Goal: Task Accomplishment & Management: Complete application form

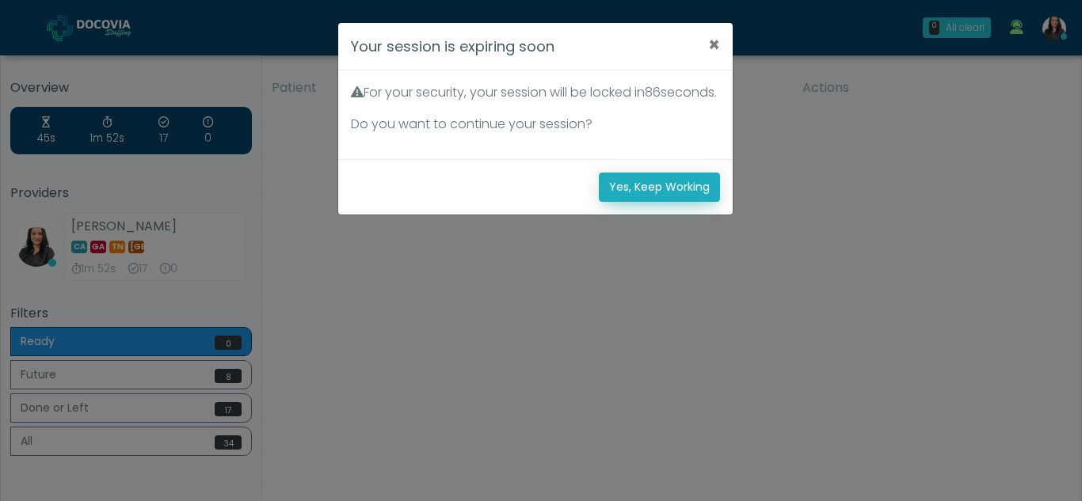
click at [679, 202] on button "Yes, Keep Working" at bounding box center [659, 187] width 121 height 29
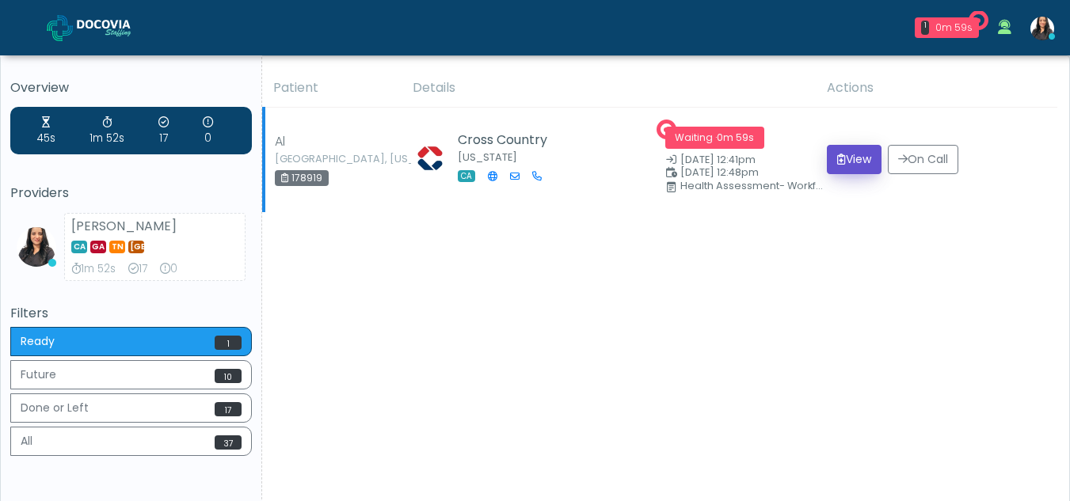
click at [867, 159] on button "View" at bounding box center [854, 159] width 55 height 29
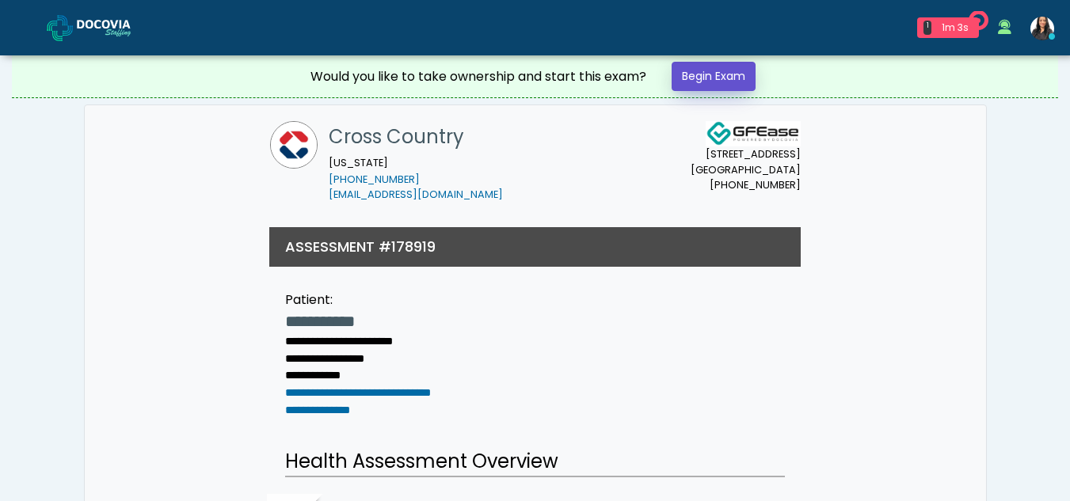
click at [729, 74] on link "Begin Exam" at bounding box center [714, 76] width 84 height 29
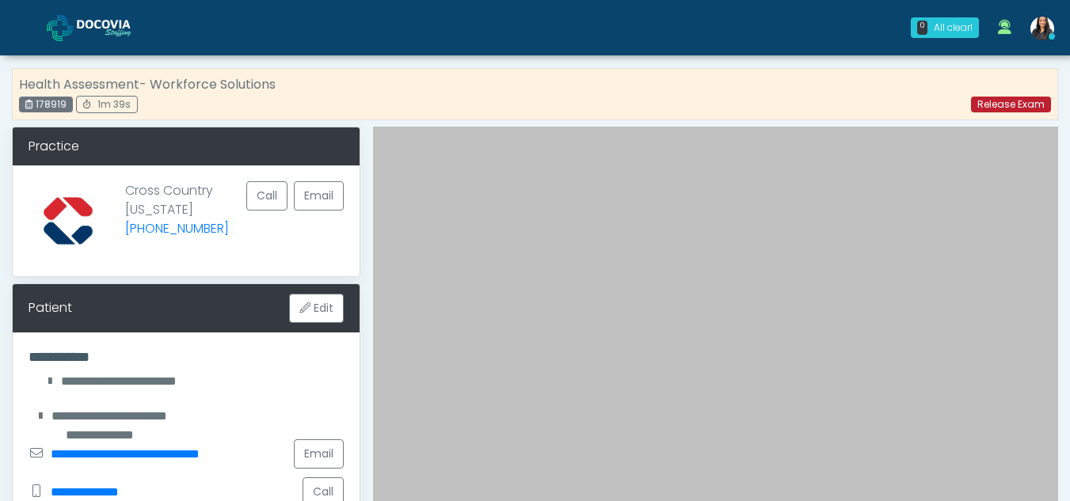
click at [1007, 101] on link "Release Exam" at bounding box center [1011, 105] width 80 height 16
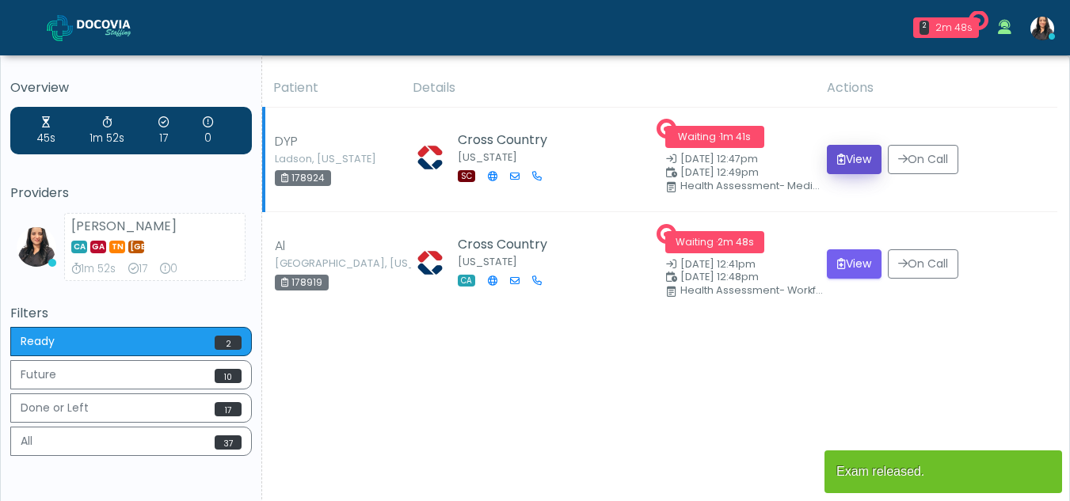
click at [852, 158] on button "View" at bounding box center [854, 159] width 55 height 29
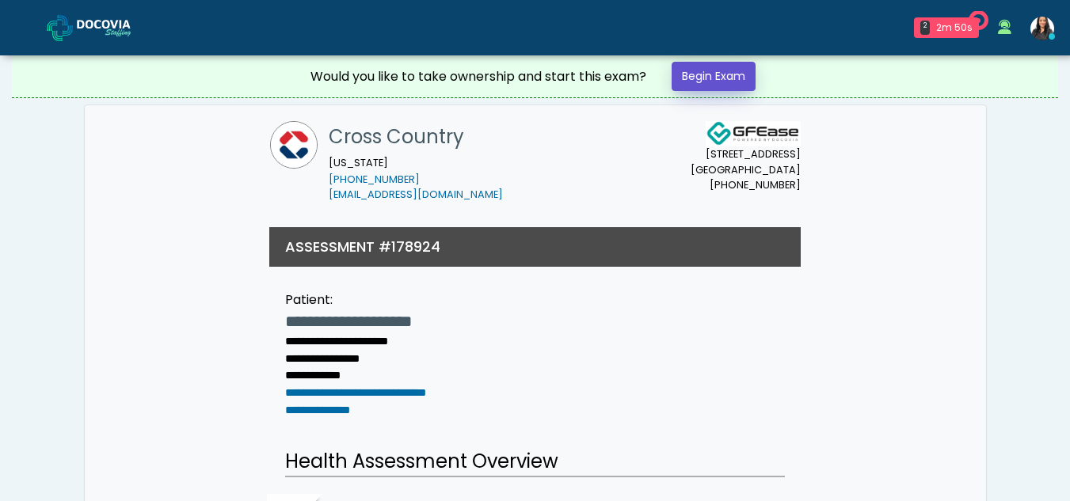
click at [721, 73] on link "Begin Exam" at bounding box center [714, 76] width 84 height 29
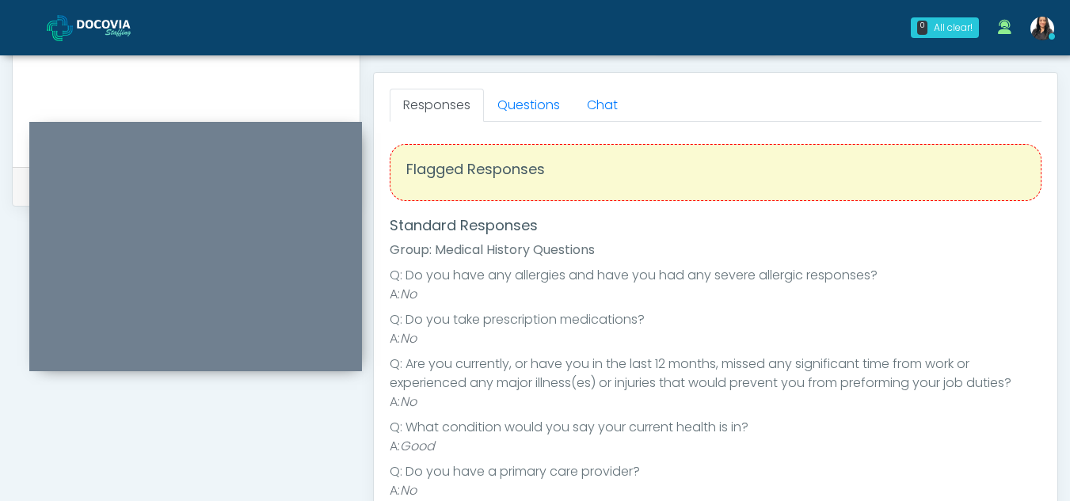
scroll to position [641, 0]
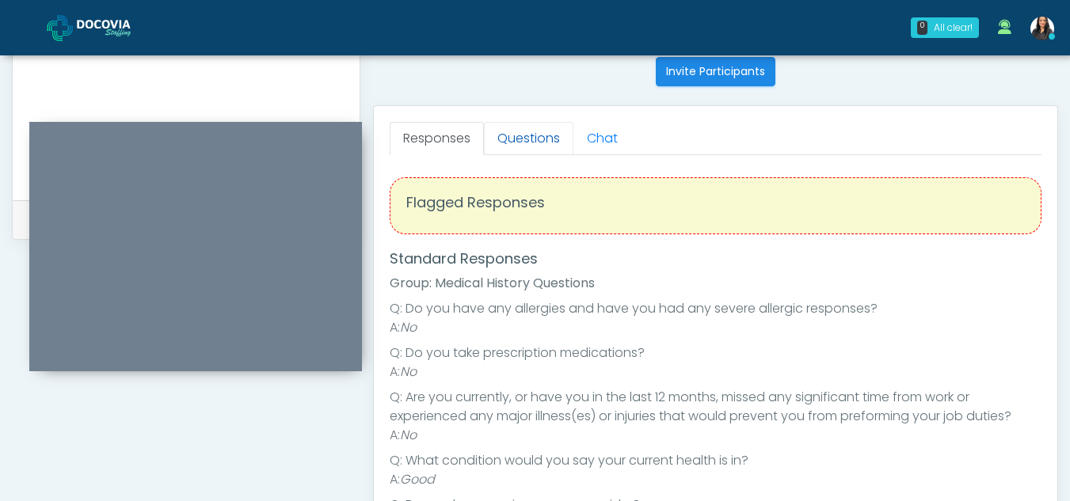
click at [547, 133] on link "Questions" at bounding box center [528, 138] width 89 height 33
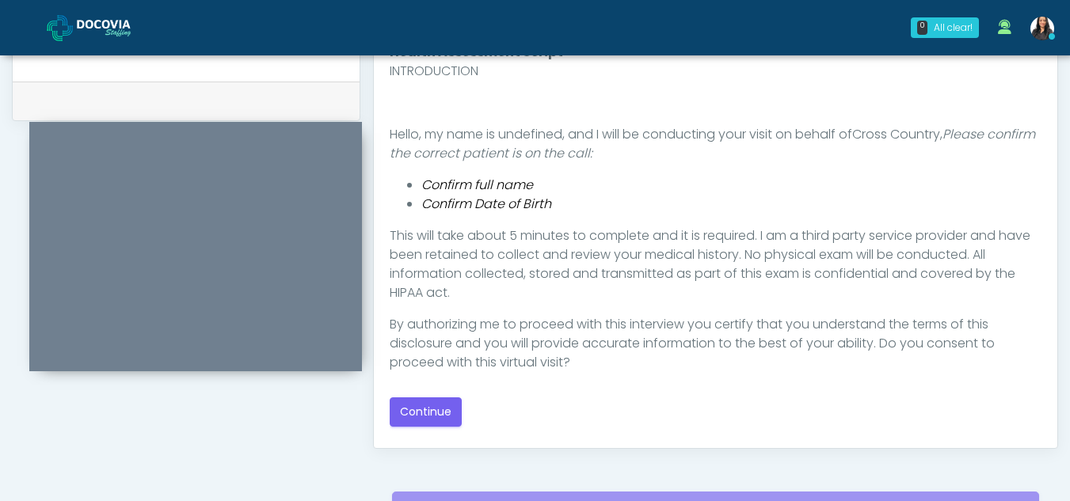
scroll to position [765, 0]
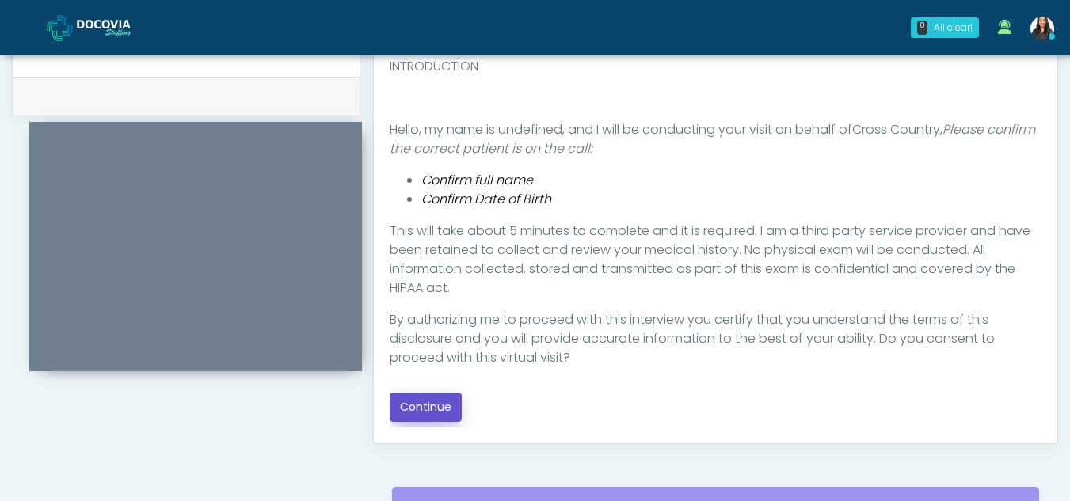
click at [432, 398] on button "Continue" at bounding box center [426, 407] width 72 height 29
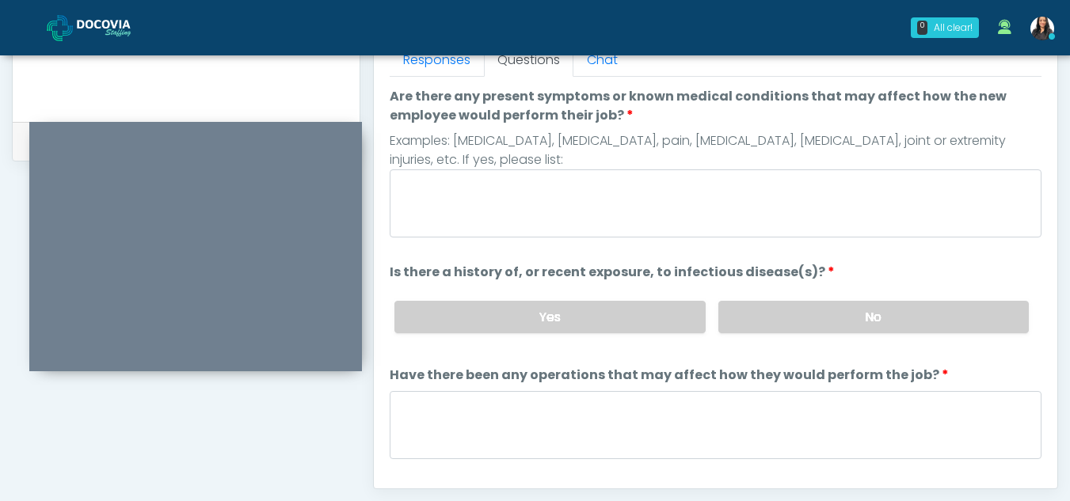
scroll to position [701, 0]
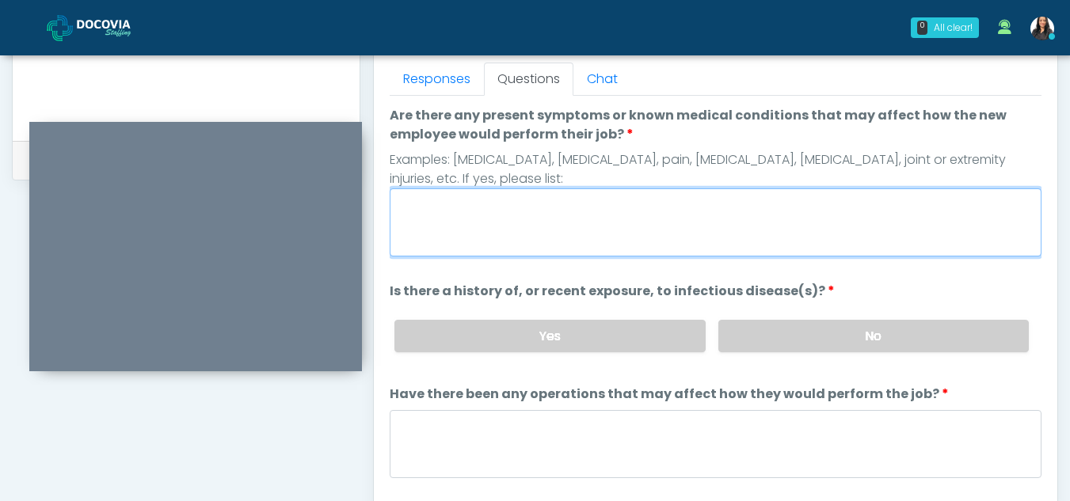
click at [462, 218] on textarea "Are there any present symptoms or known medical conditions that may affect how …" at bounding box center [716, 222] width 652 height 68
type textarea "**"
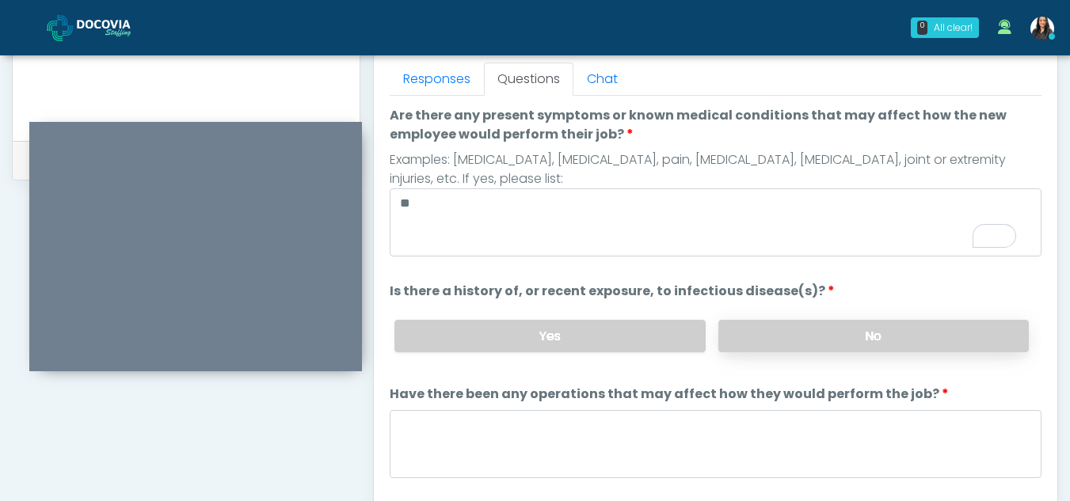
click at [797, 342] on label "No" at bounding box center [873, 336] width 310 height 32
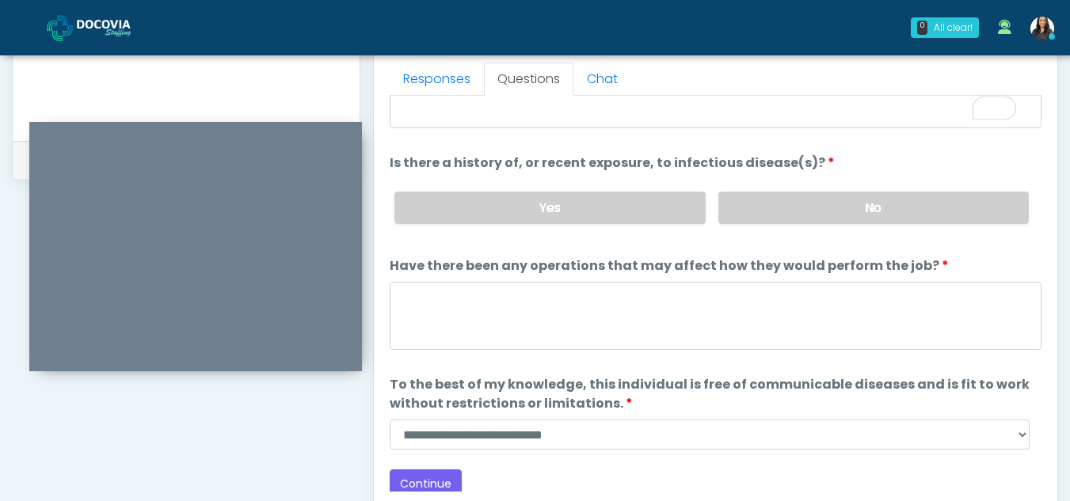
scroll to position [135, 0]
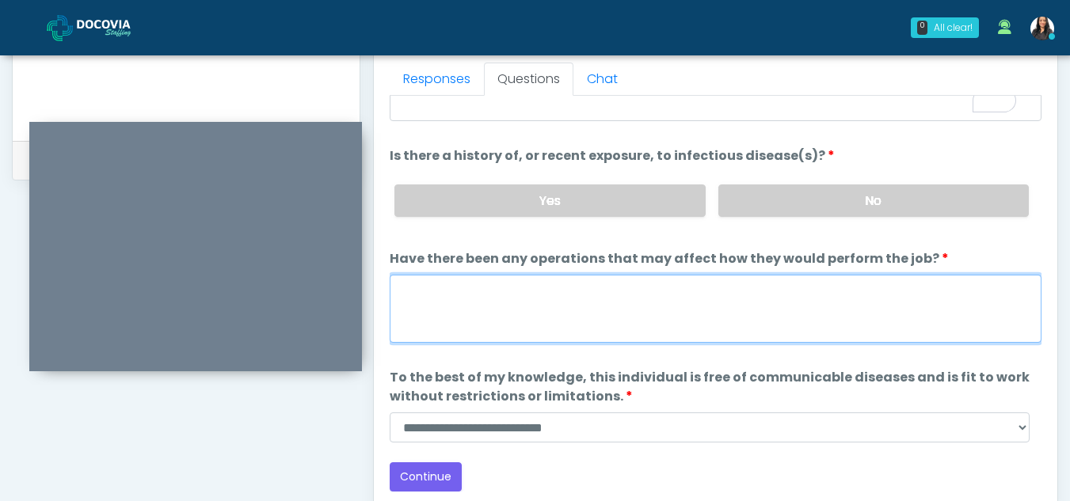
click at [432, 318] on textarea "Have there been any operations that may affect how they would perform the job?" at bounding box center [716, 309] width 652 height 68
type textarea "**"
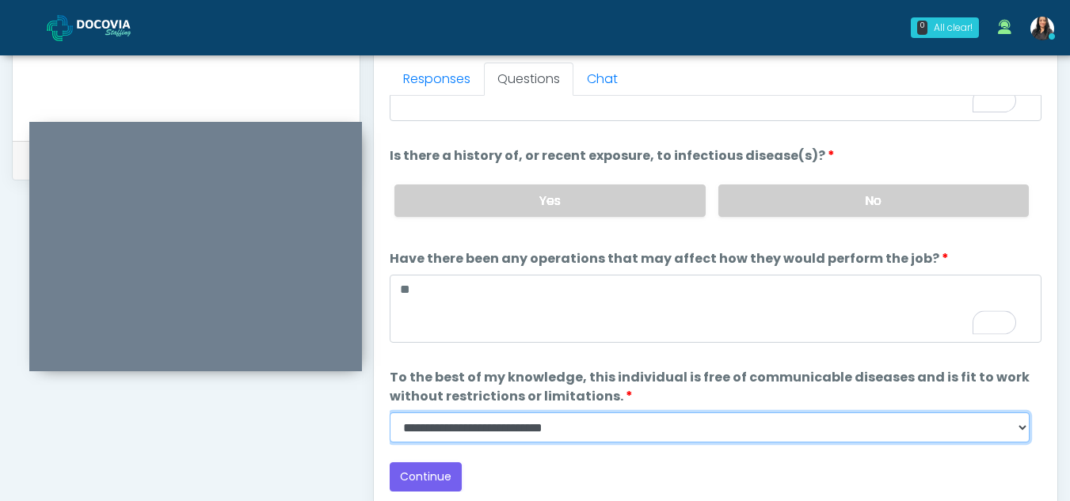
click at [1024, 425] on select "**********" at bounding box center [710, 428] width 640 height 30
select select "******"
click at [390, 413] on select "**********" at bounding box center [710, 428] width 640 height 30
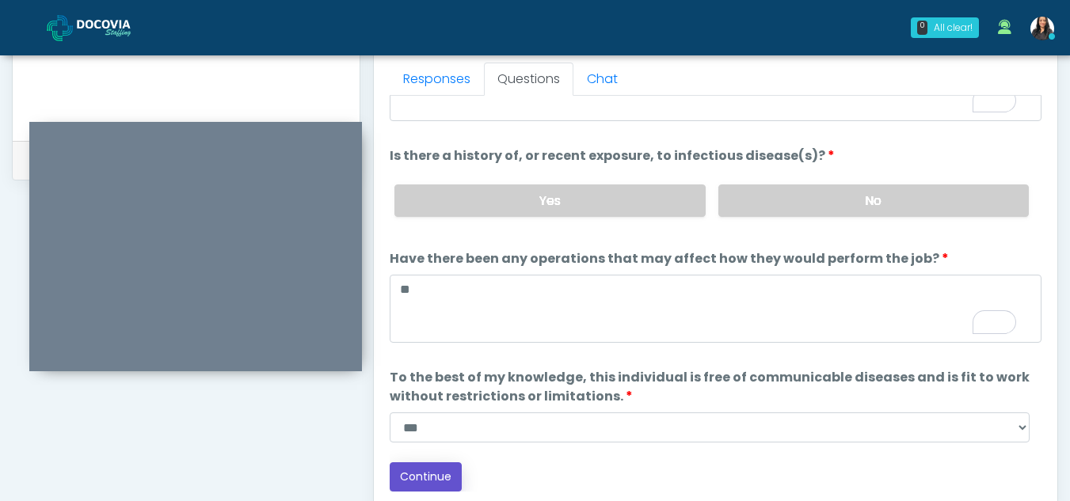
click at [436, 470] on button "Continue" at bounding box center [426, 476] width 72 height 29
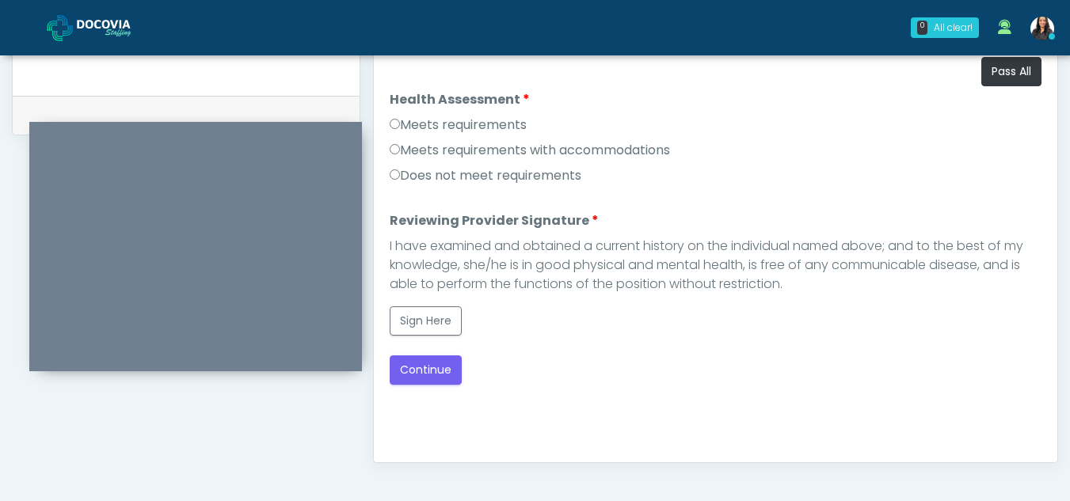
scroll to position [744, 0]
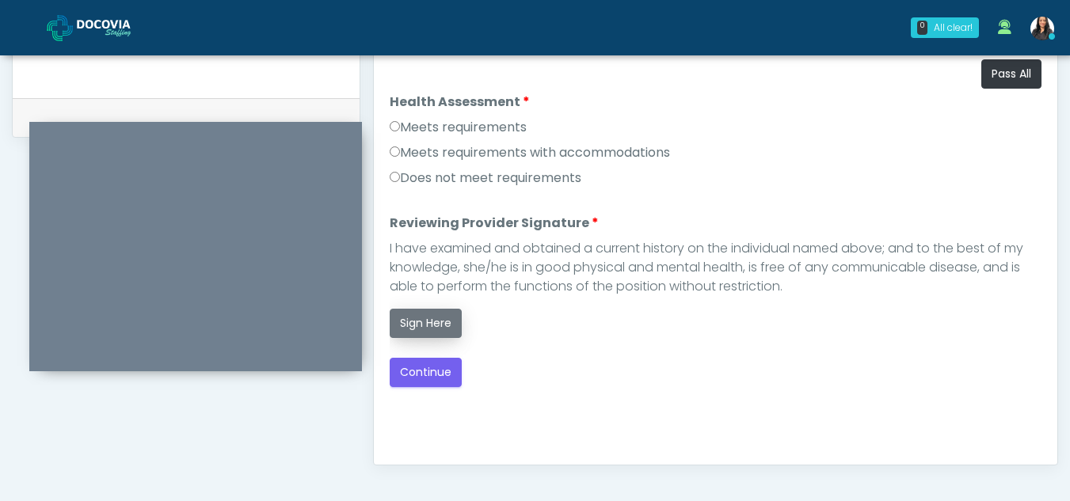
click at [436, 318] on button "Sign Here" at bounding box center [426, 323] width 72 height 29
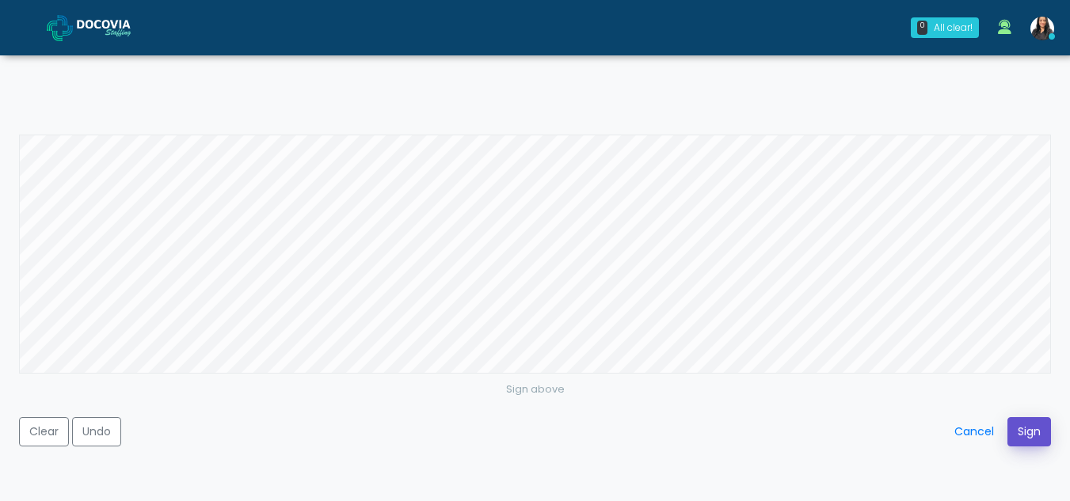
click at [1033, 434] on button "Sign" at bounding box center [1029, 431] width 44 height 29
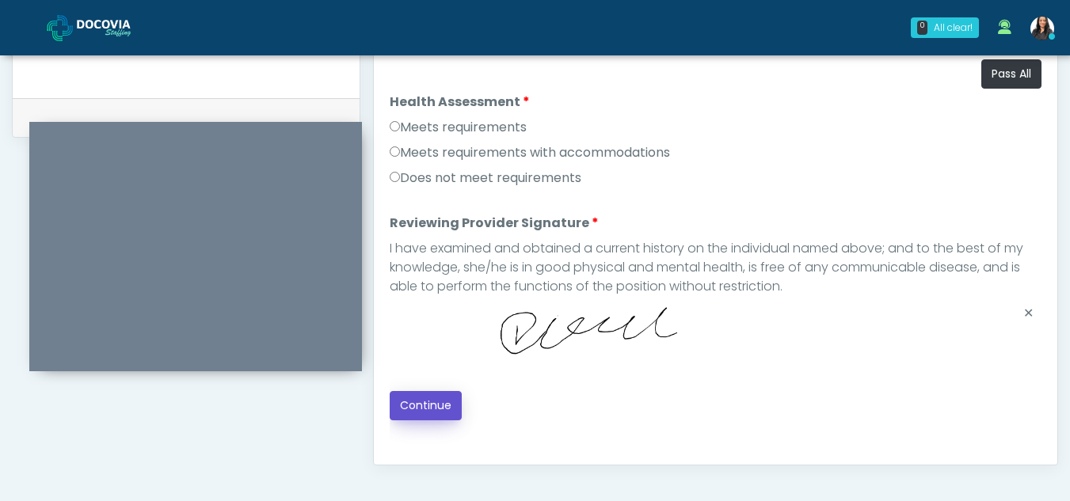
click at [451, 399] on button "Continue" at bounding box center [426, 405] width 72 height 29
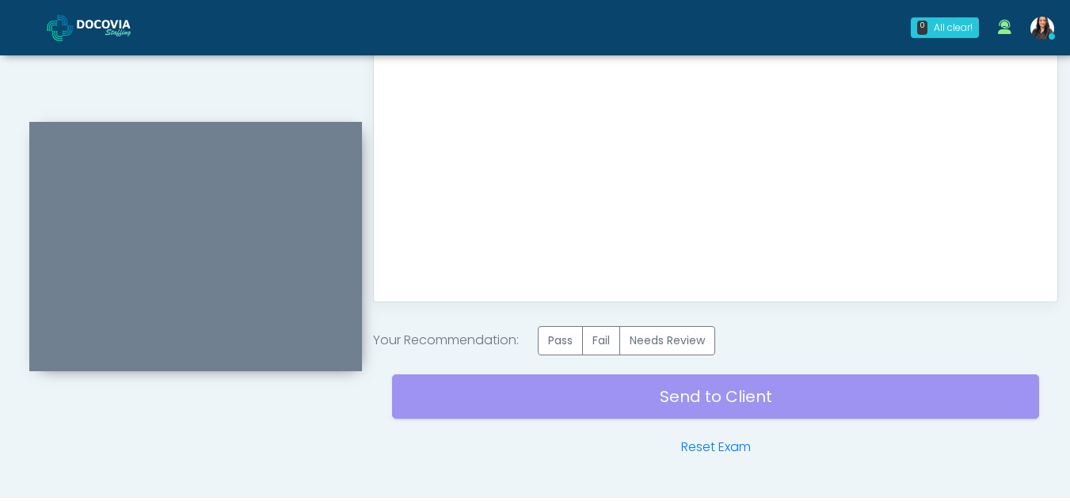
scroll to position [923, 0]
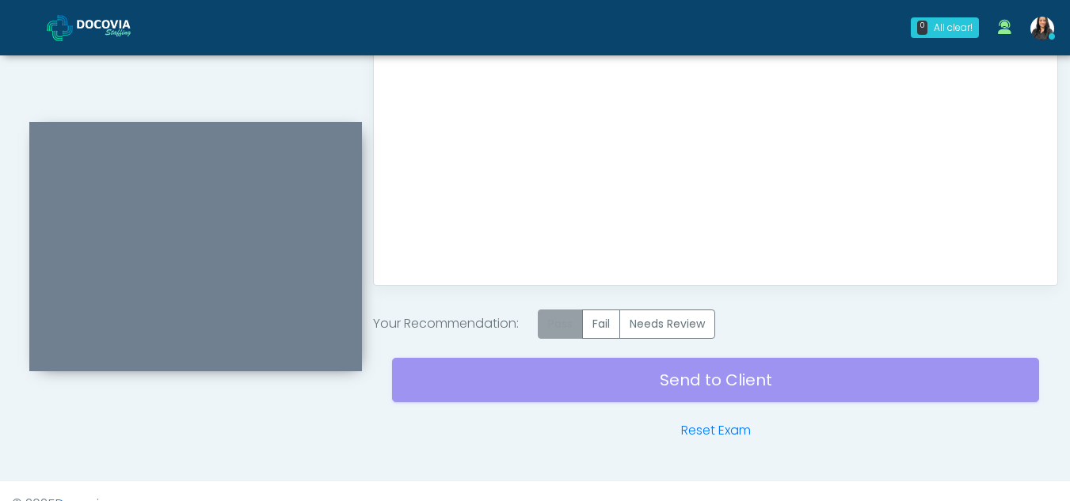
click at [561, 320] on label "Pass" at bounding box center [560, 324] width 45 height 29
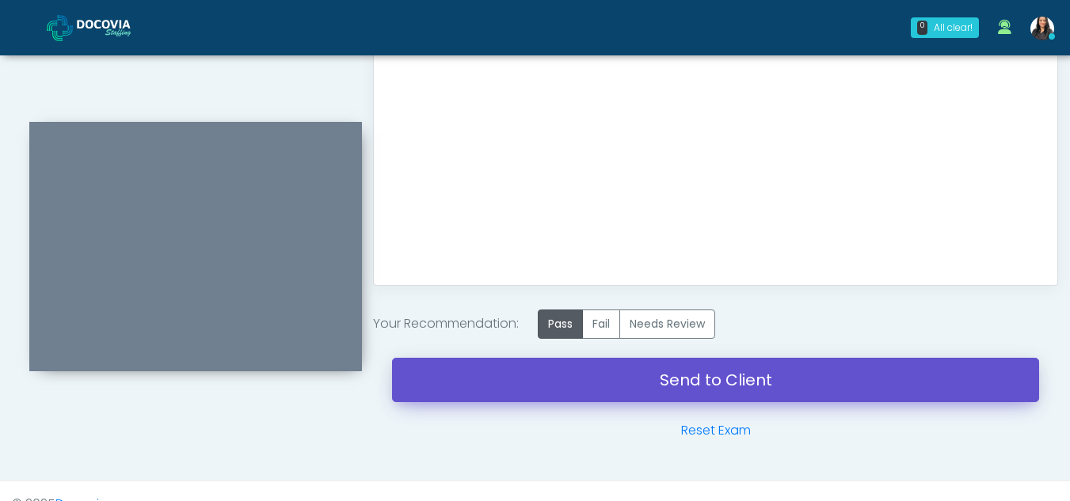
click at [692, 368] on link "Send to Client" at bounding box center [715, 380] width 647 height 44
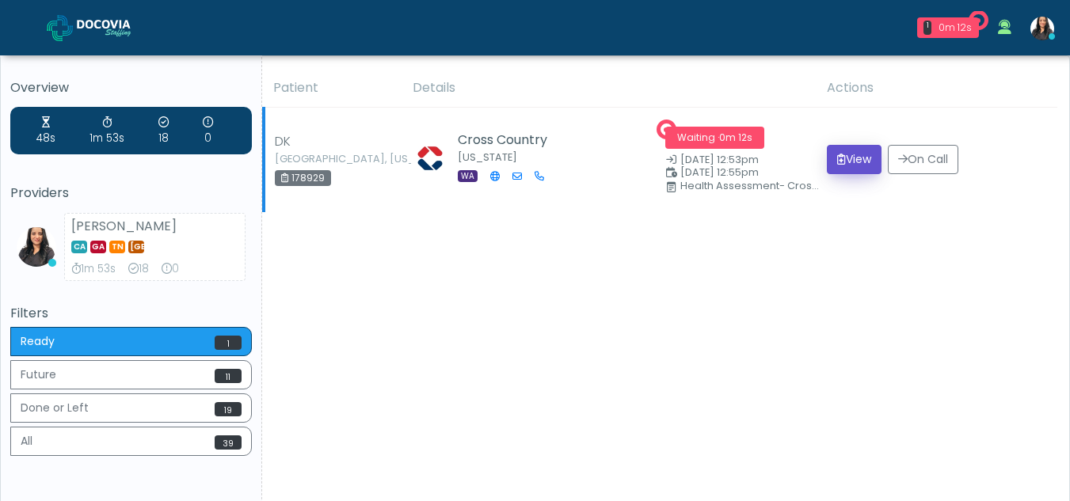
click at [846, 161] on button "View" at bounding box center [854, 159] width 55 height 29
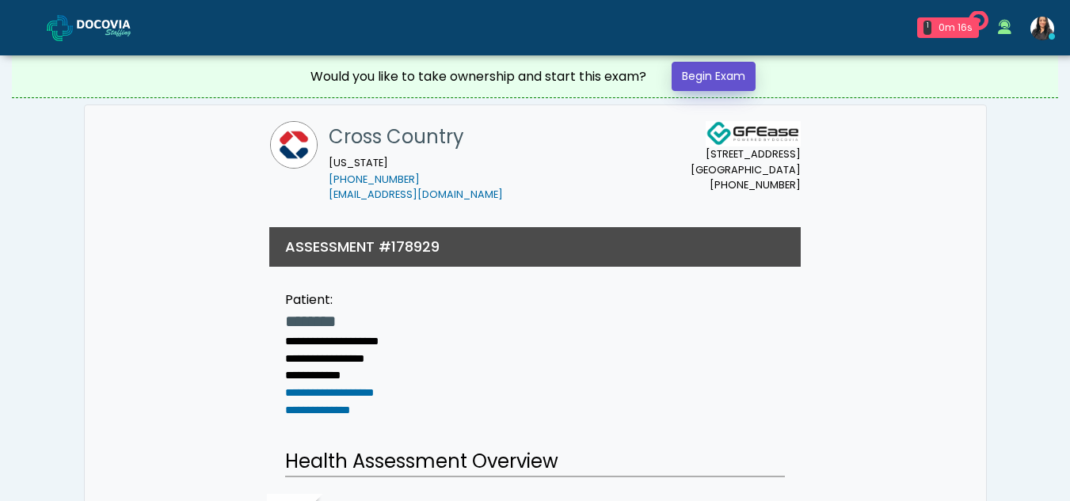
click at [686, 74] on link "Begin Exam" at bounding box center [714, 76] width 84 height 29
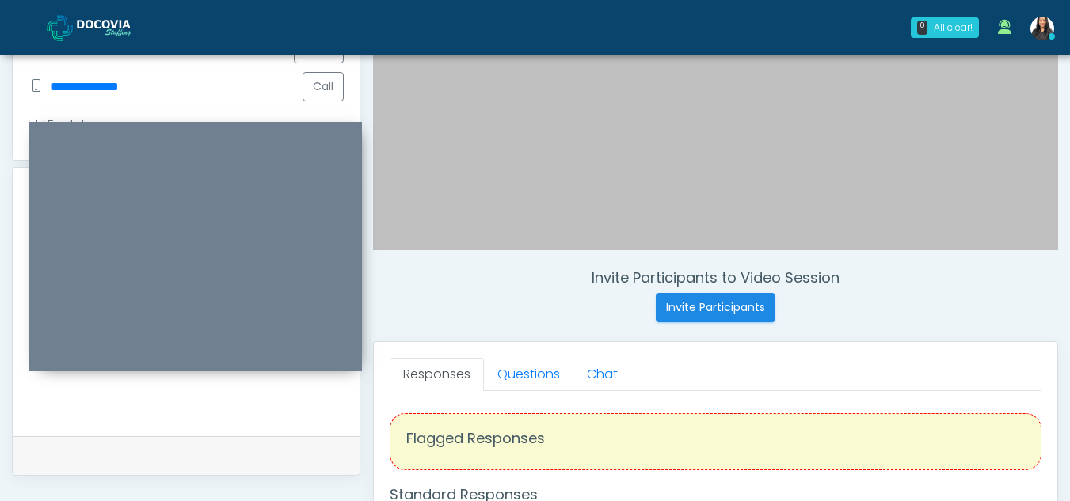
scroll to position [403, 0]
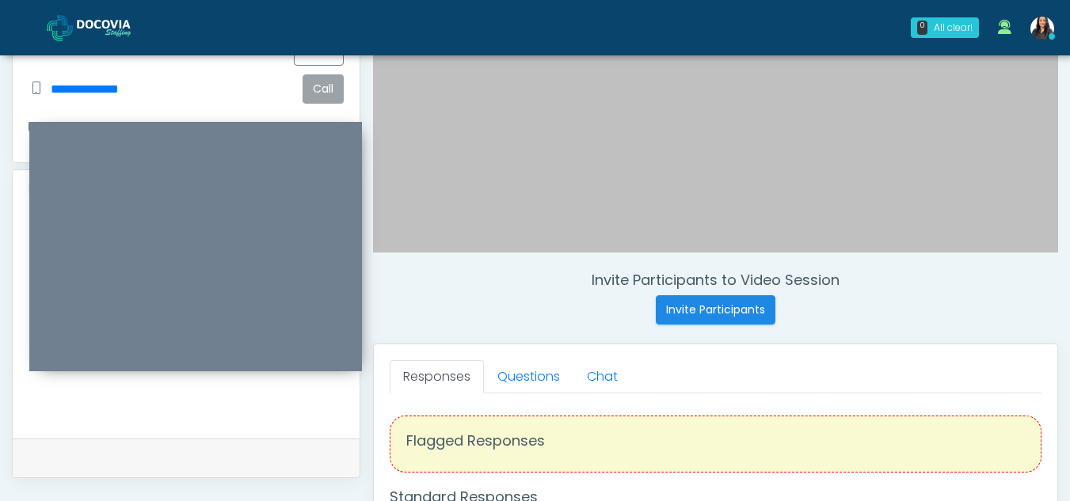
click at [325, 86] on button "Call" at bounding box center [323, 88] width 41 height 29
click at [314, 88] on button "Call" at bounding box center [323, 88] width 41 height 29
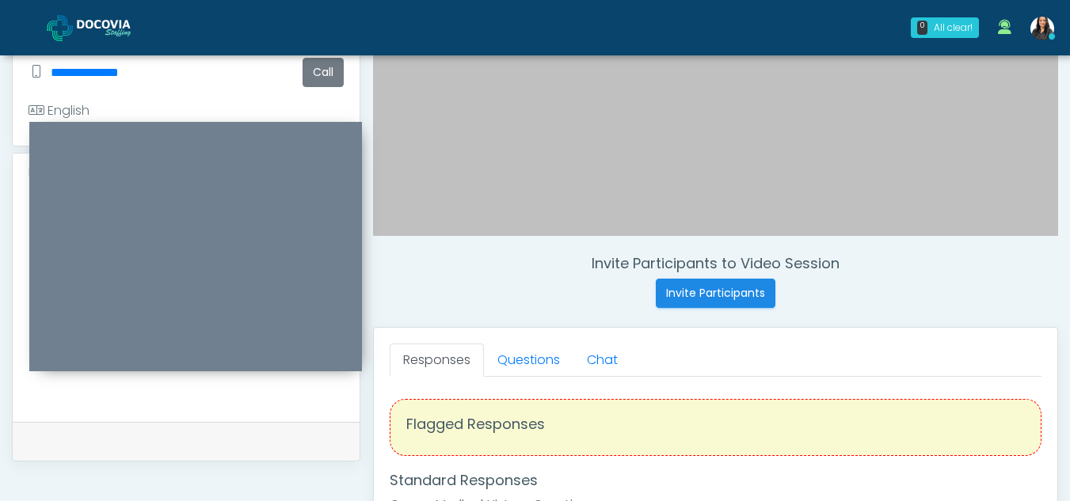
scroll to position [413, 0]
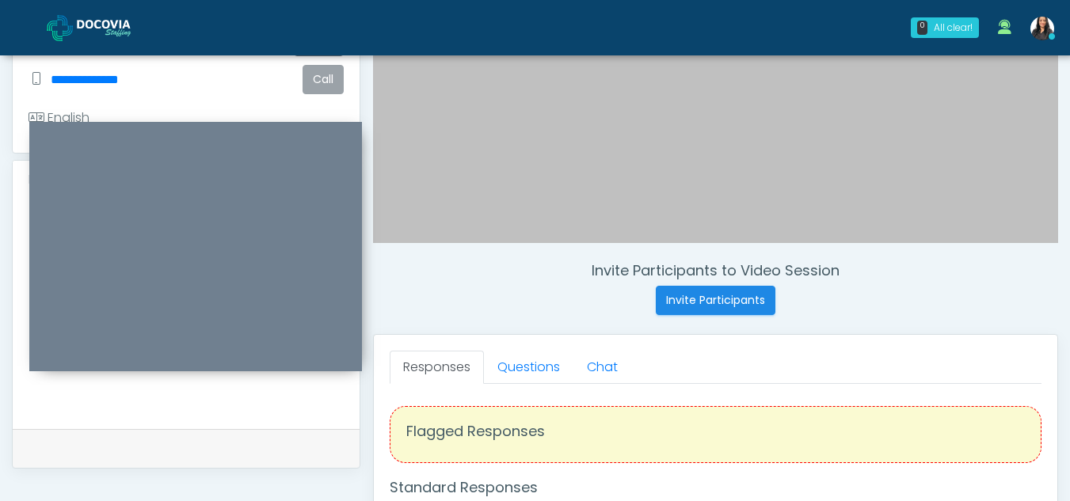
click at [314, 72] on button "Call" at bounding box center [323, 79] width 41 height 29
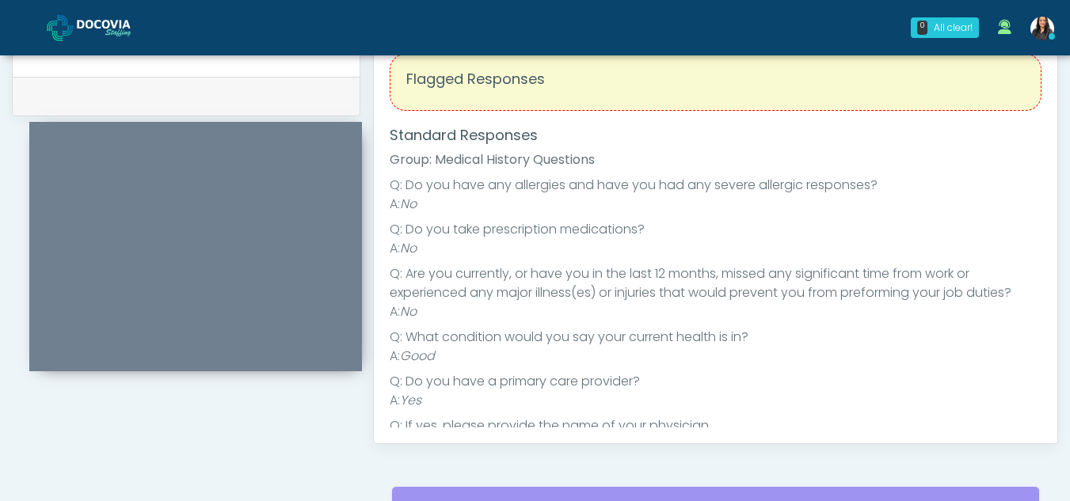
scroll to position [679, 0]
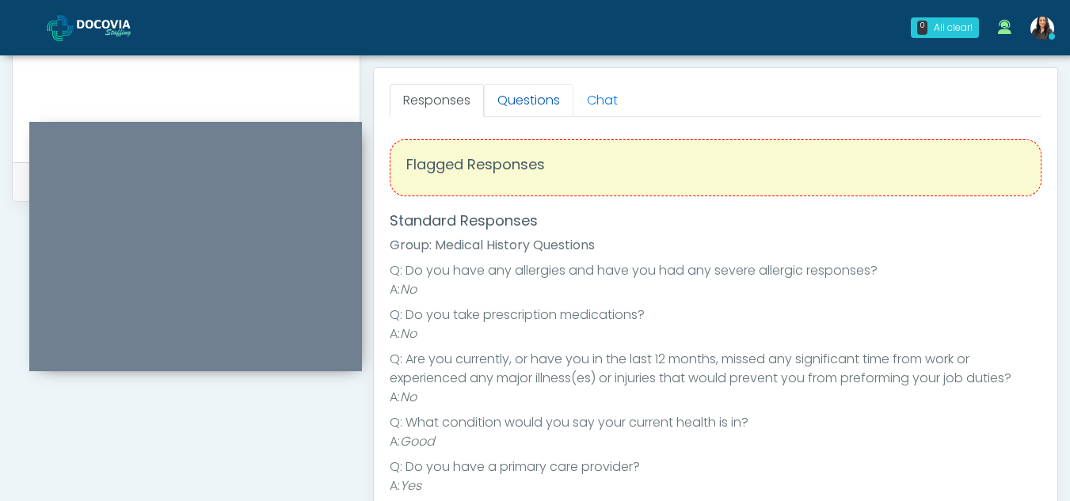
click at [534, 108] on link "Questions" at bounding box center [528, 100] width 89 height 33
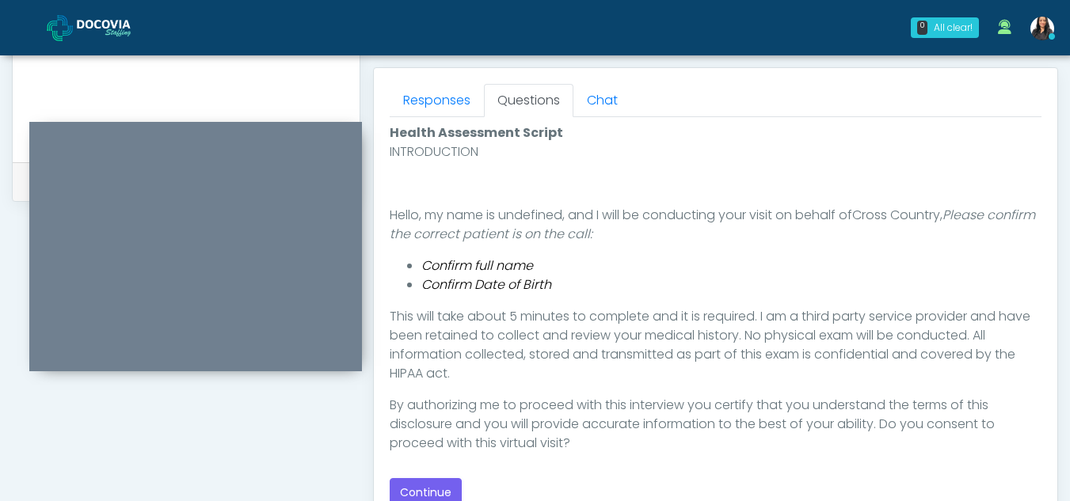
scroll to position [765, 0]
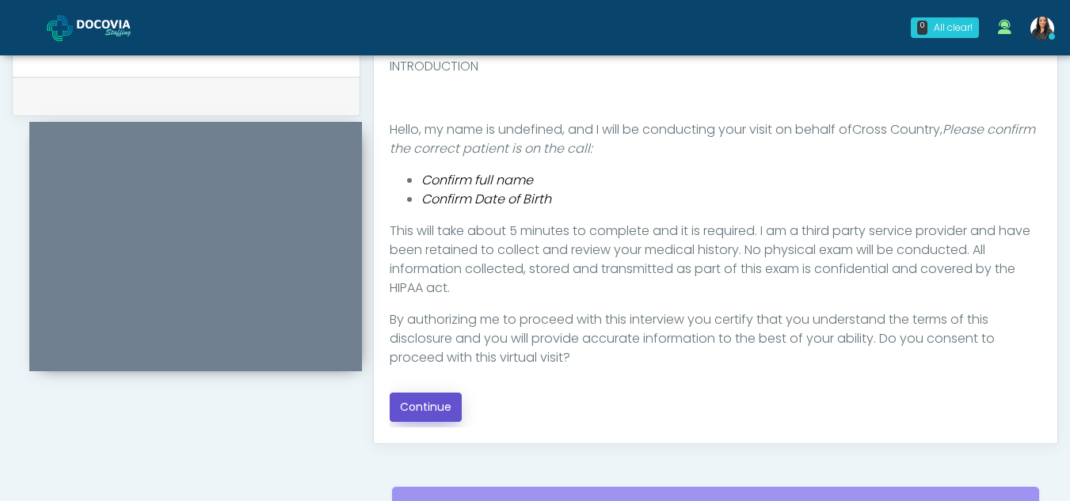
click at [433, 402] on button "Continue" at bounding box center [426, 407] width 72 height 29
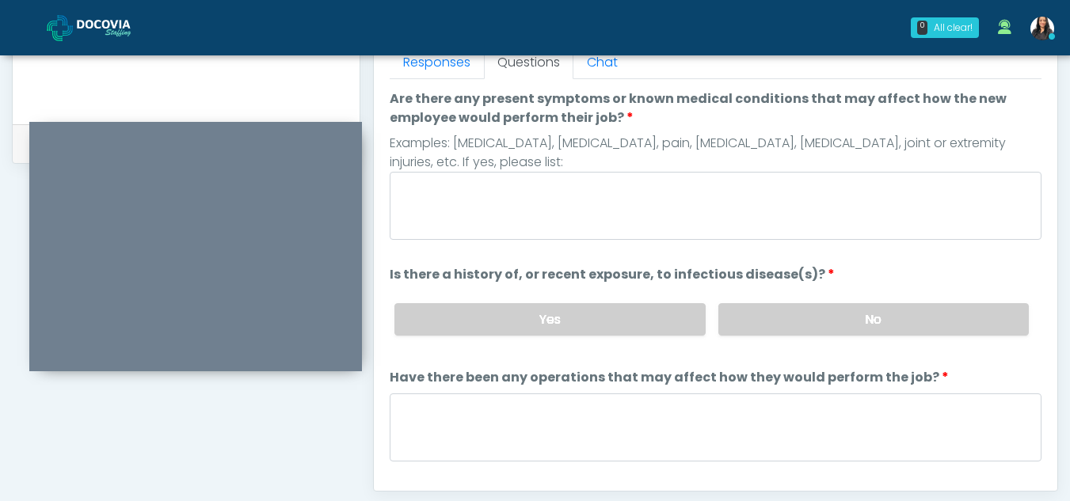
scroll to position [665, 0]
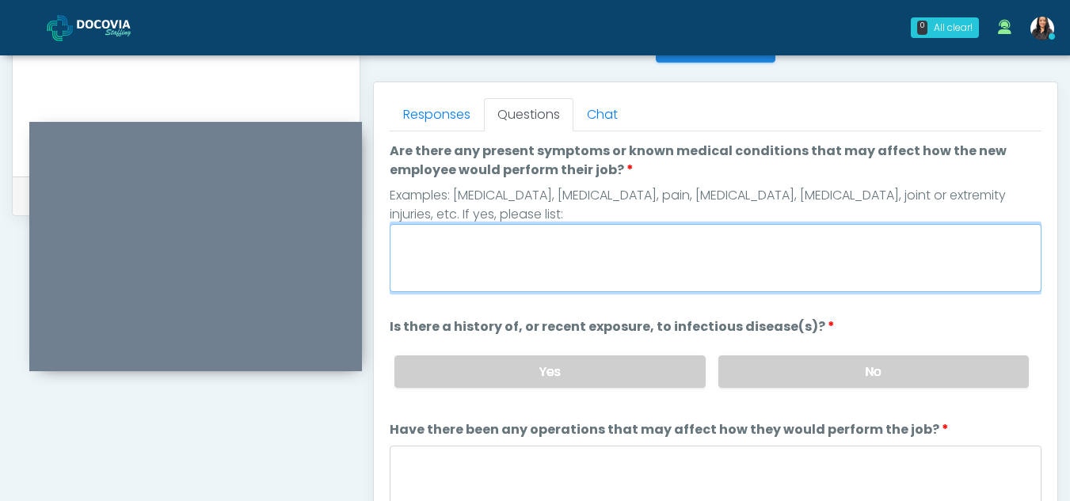
click at [432, 252] on textarea "Are there any present symptoms or known medical conditions that may affect how …" at bounding box center [716, 258] width 652 height 68
type textarea "**"
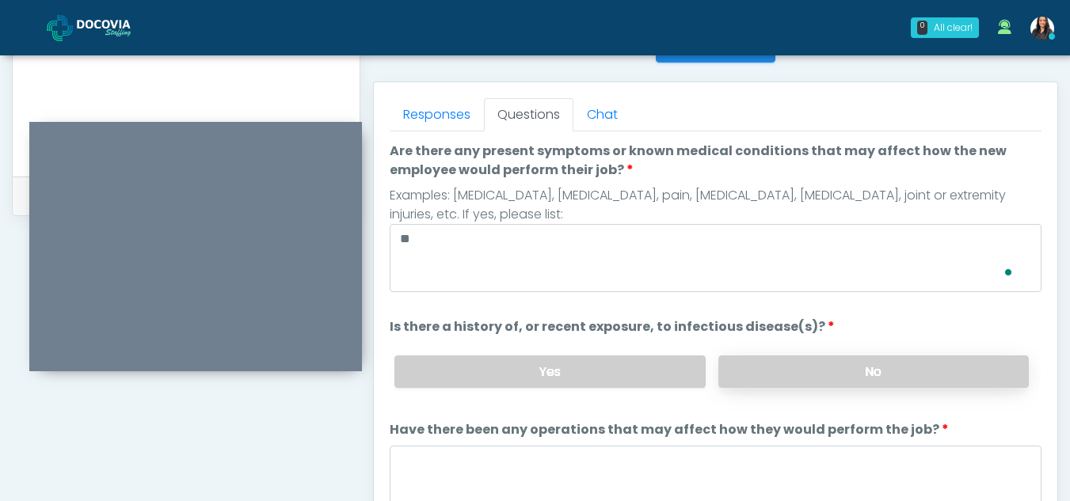
click at [886, 370] on label "No" at bounding box center [873, 372] width 310 height 32
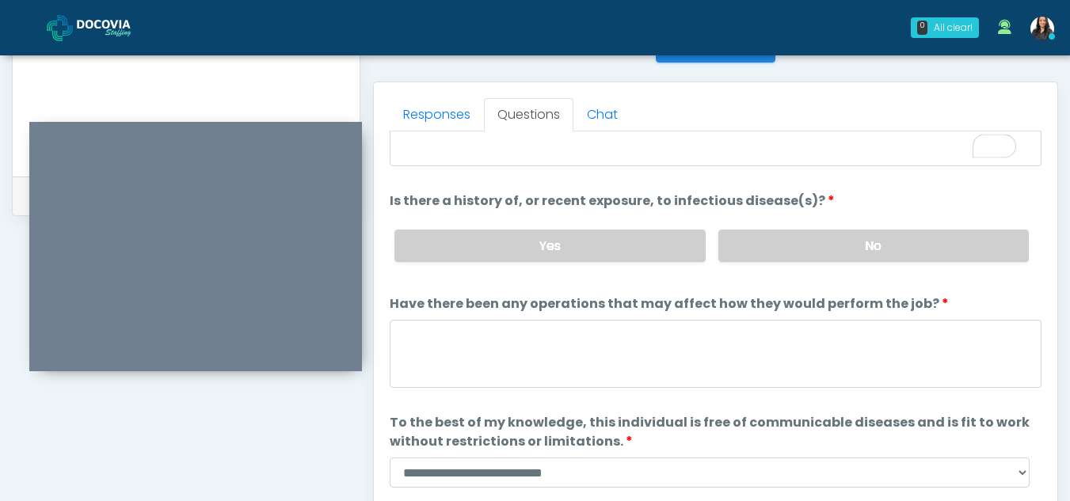
scroll to position [135, 0]
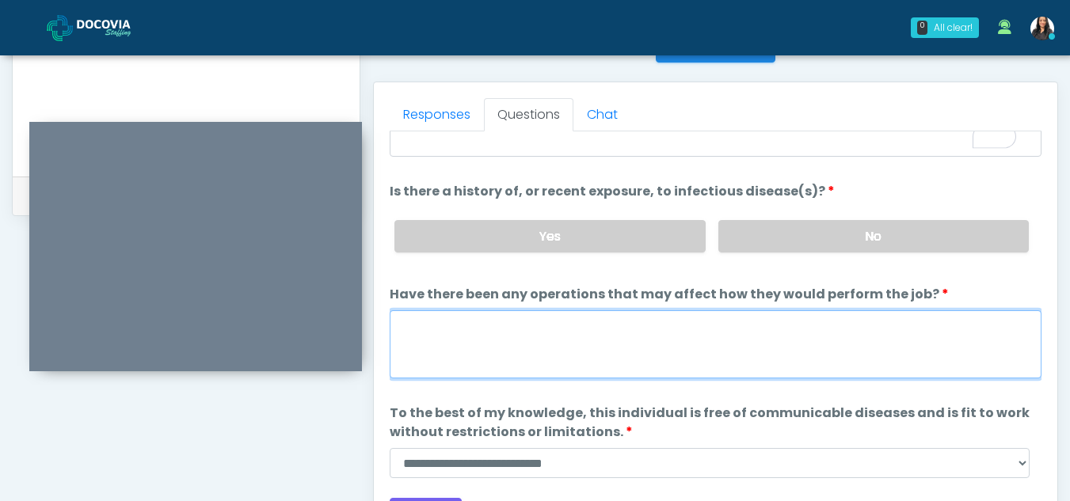
click at [428, 342] on textarea "Have there been any operations that may affect how they would perform the job?" at bounding box center [716, 344] width 652 height 68
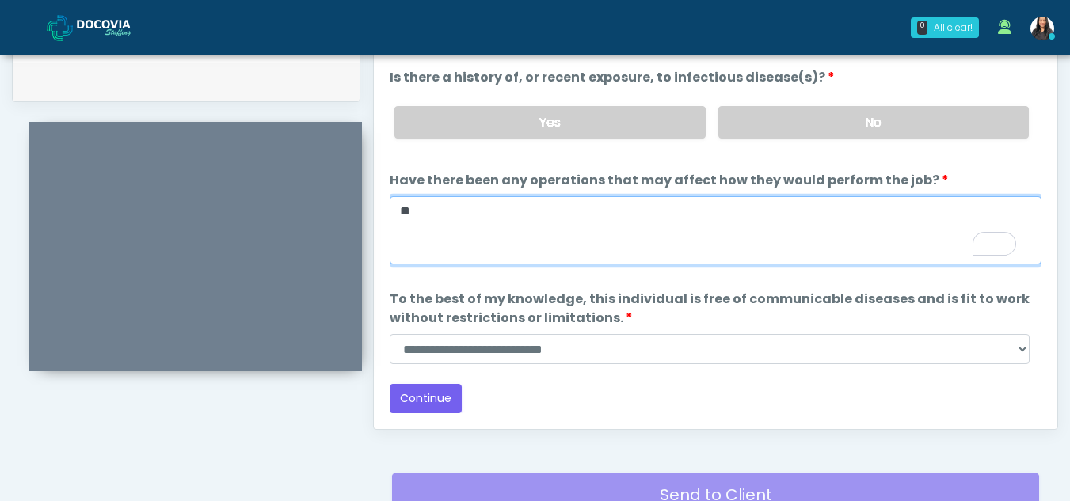
scroll to position [793, 0]
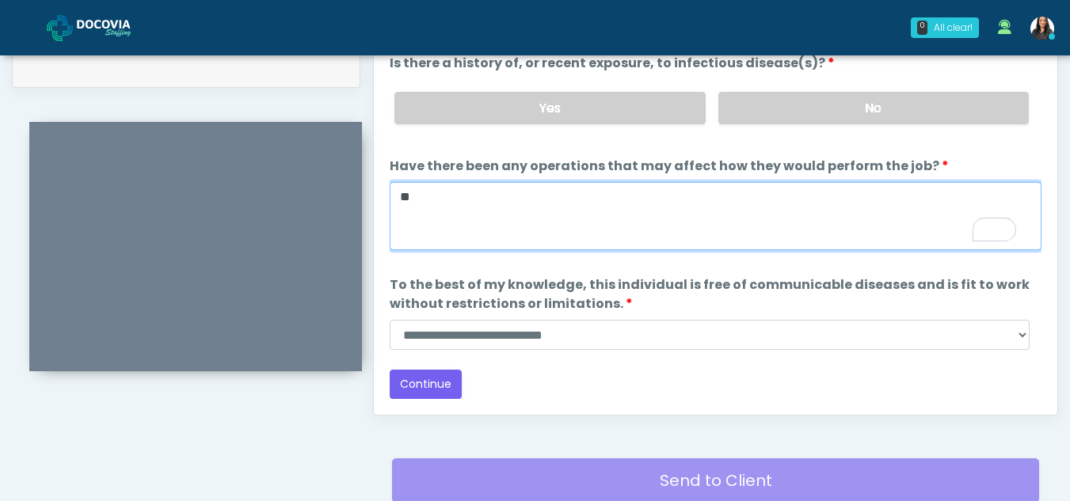
type textarea "**"
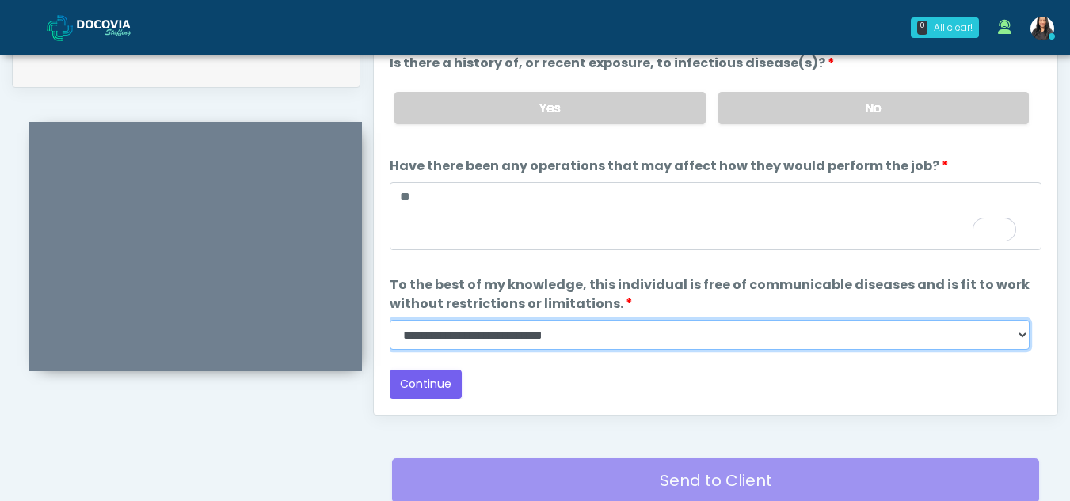
click at [1022, 333] on select "**********" at bounding box center [710, 335] width 640 height 30
select select "******"
click at [390, 320] on select "**********" at bounding box center [710, 335] width 640 height 30
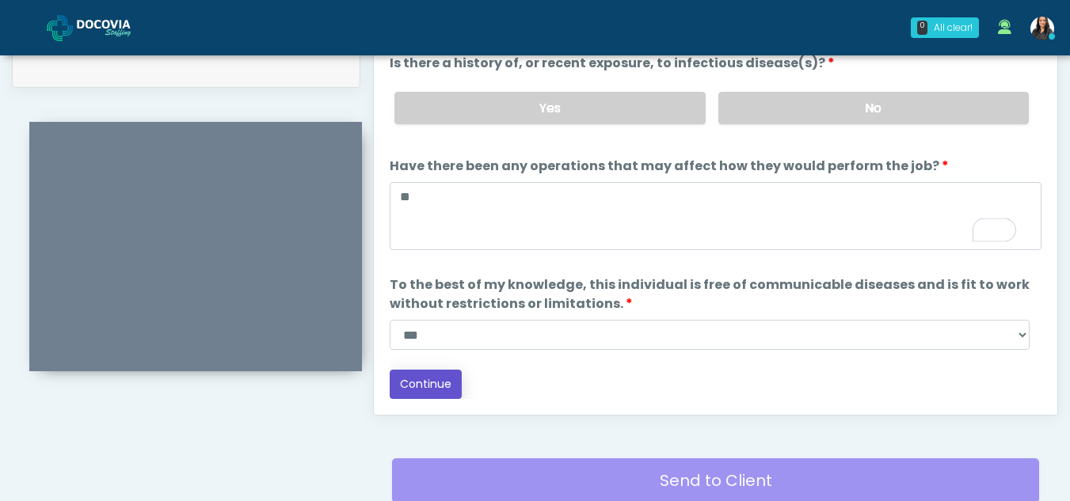
click at [415, 377] on button "Continue" at bounding box center [426, 384] width 72 height 29
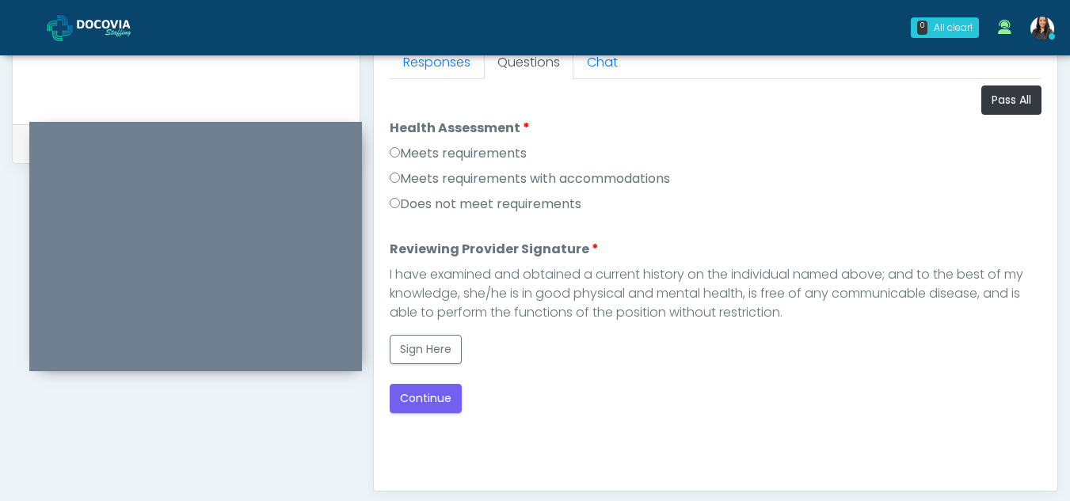
scroll to position [701, 0]
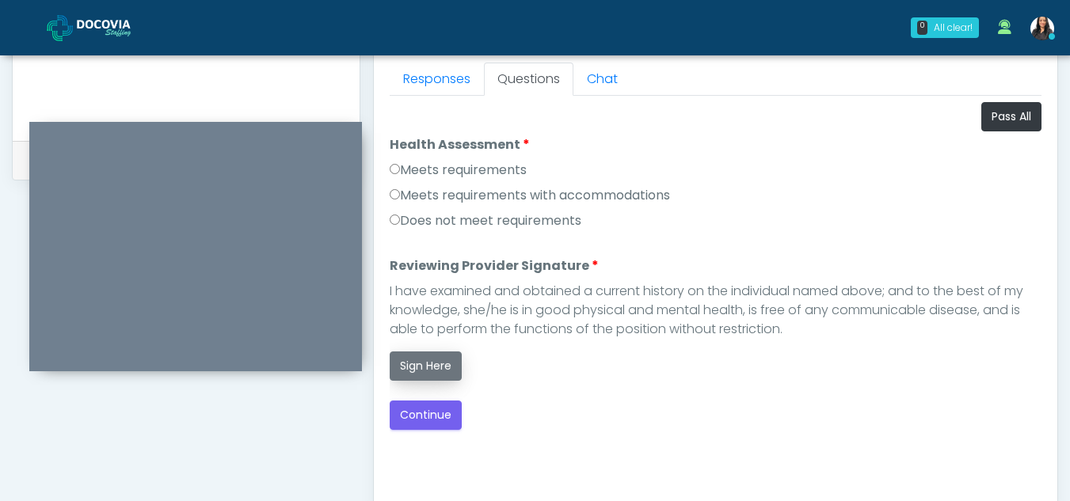
click at [432, 368] on button "Sign Here" at bounding box center [426, 366] width 72 height 29
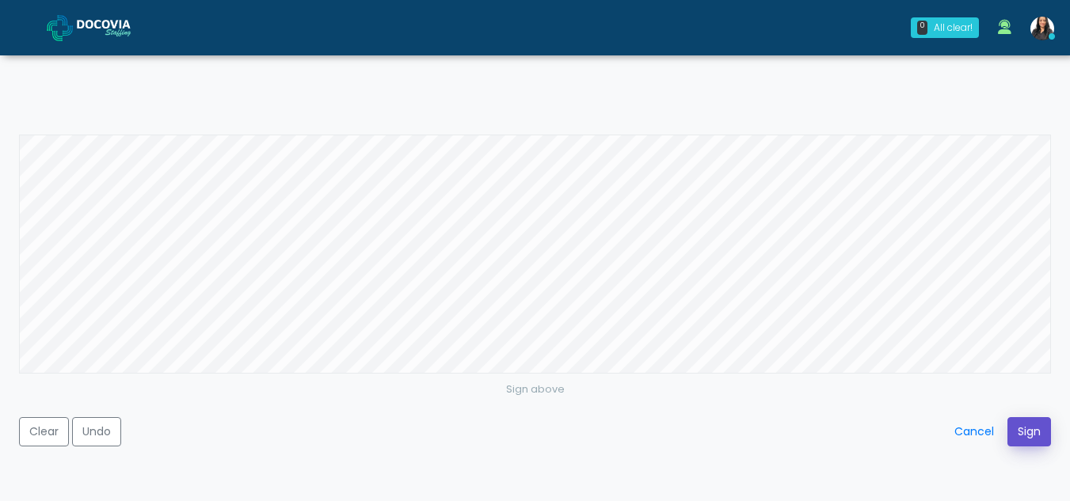
click at [1033, 431] on button "Sign" at bounding box center [1029, 431] width 44 height 29
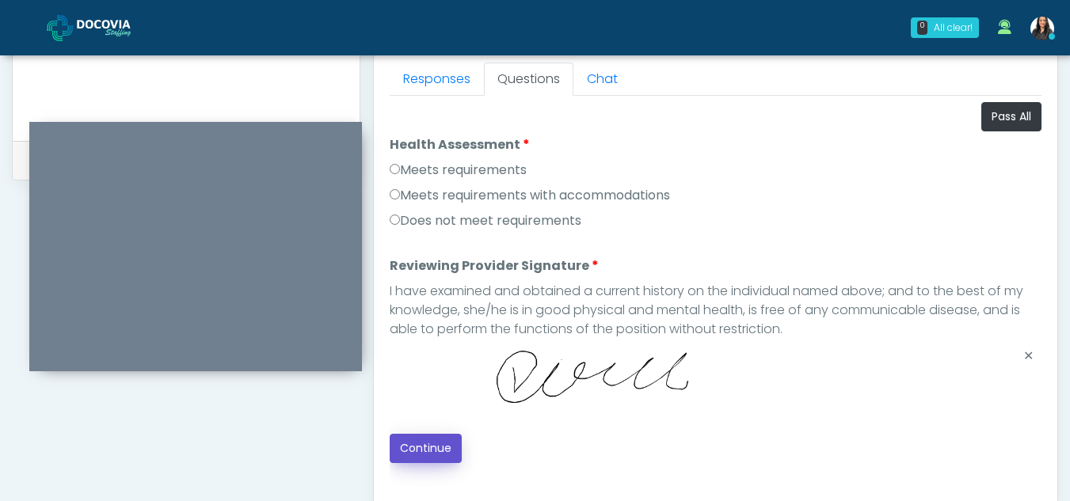
click at [427, 442] on button "Continue" at bounding box center [426, 448] width 72 height 29
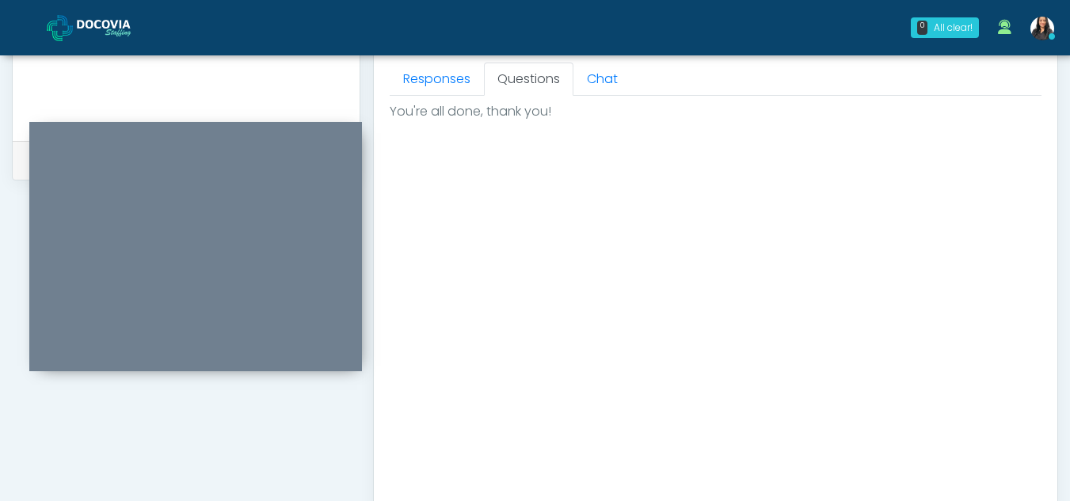
scroll to position [949, 0]
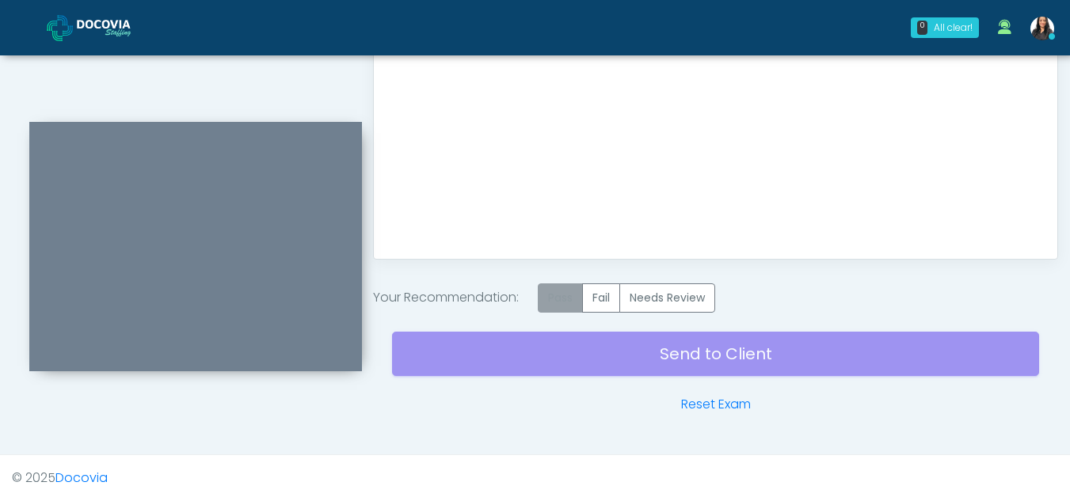
click at [560, 296] on label "Pass" at bounding box center [560, 297] width 45 height 29
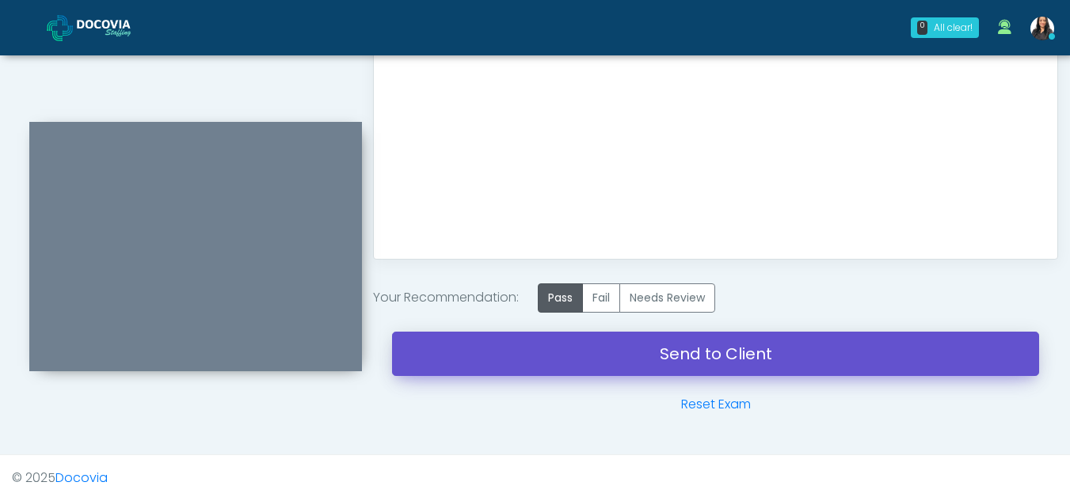
click at [706, 354] on link "Send to Client" at bounding box center [715, 354] width 647 height 44
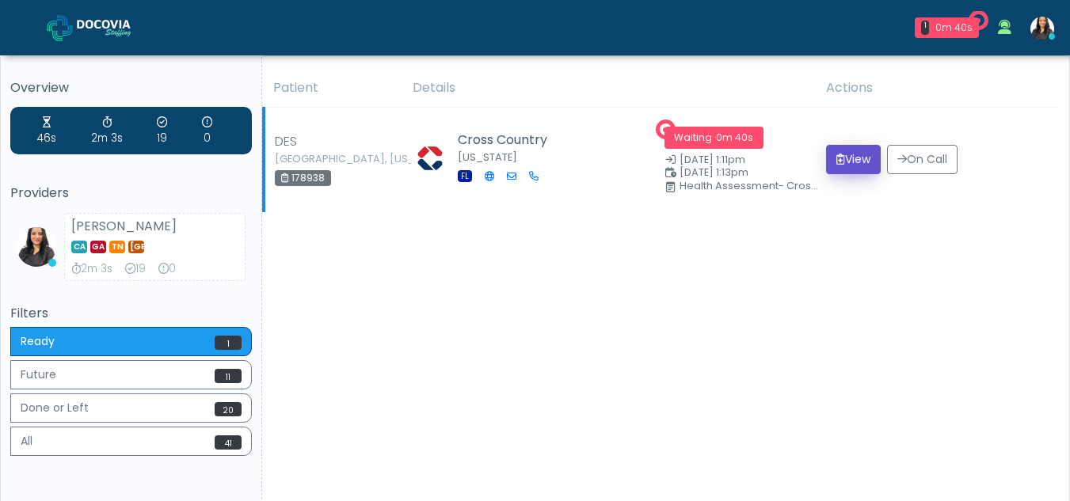
click at [860, 164] on button "View" at bounding box center [853, 159] width 55 height 29
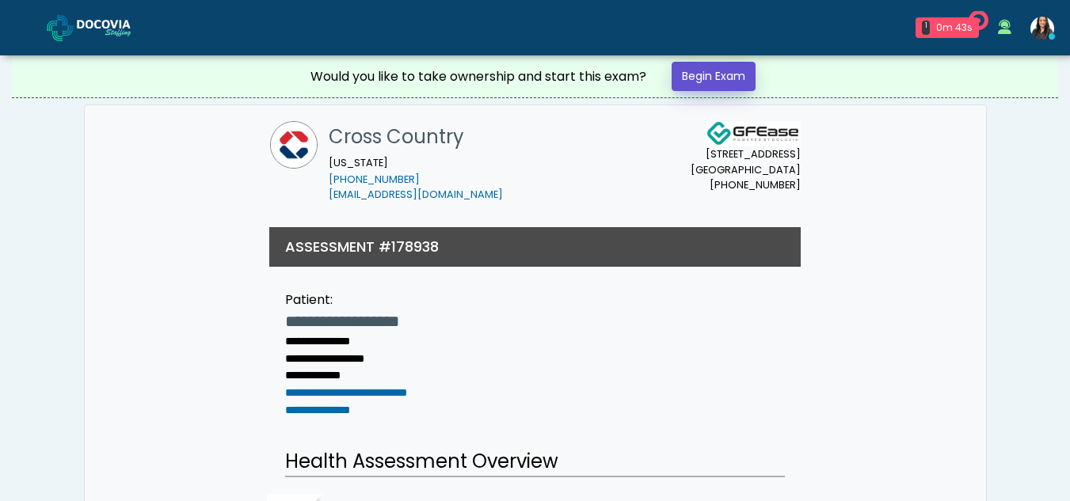
click at [731, 65] on link "Begin Exam" at bounding box center [714, 76] width 84 height 29
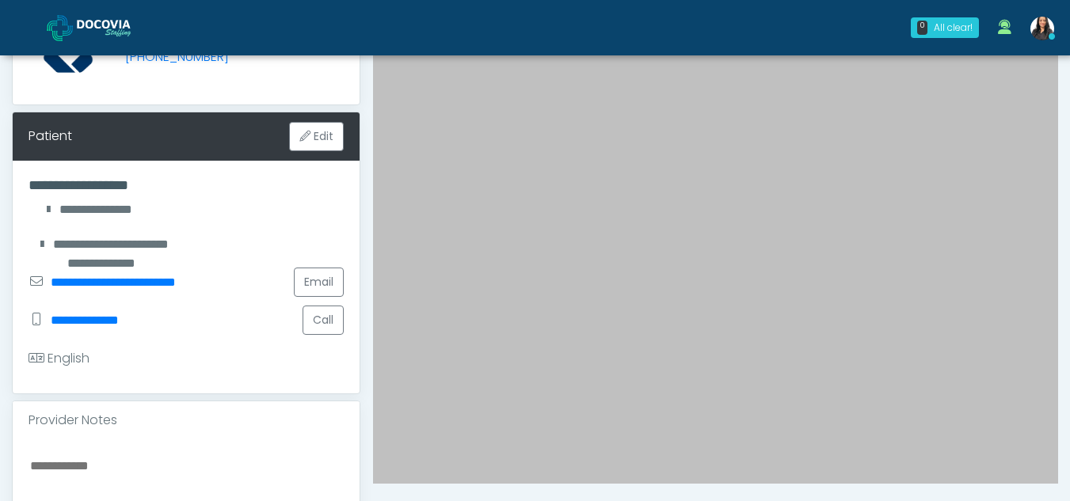
scroll to position [186, 0]
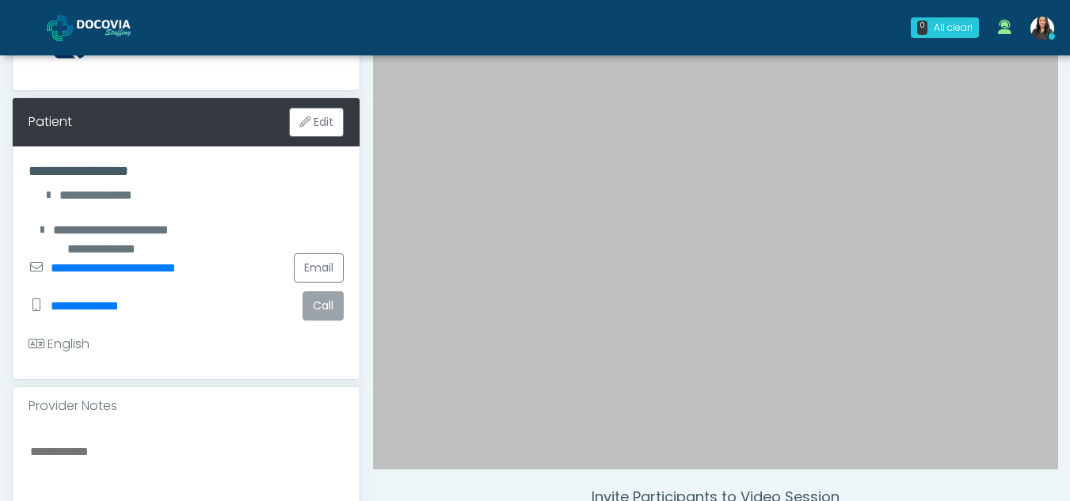
click at [318, 297] on button "Call" at bounding box center [323, 305] width 41 height 29
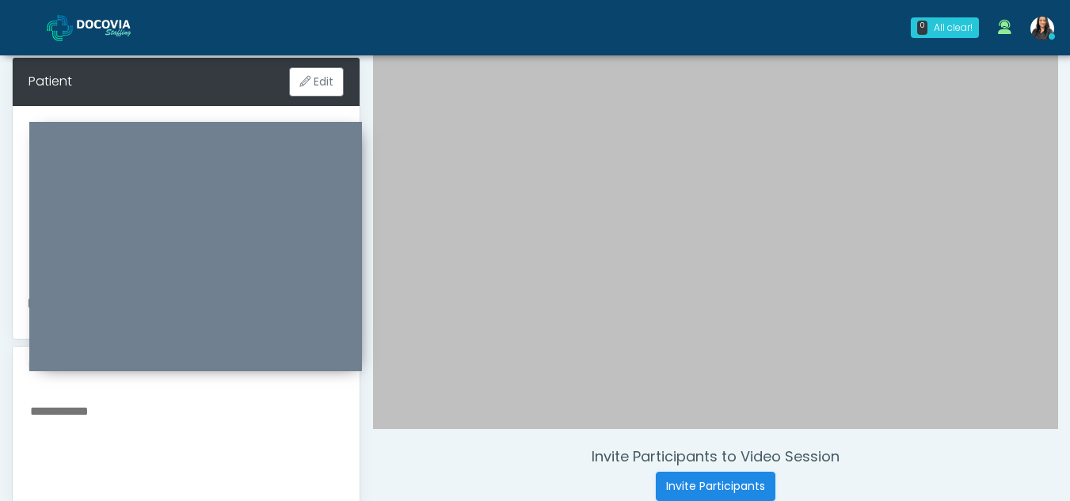
scroll to position [224, 0]
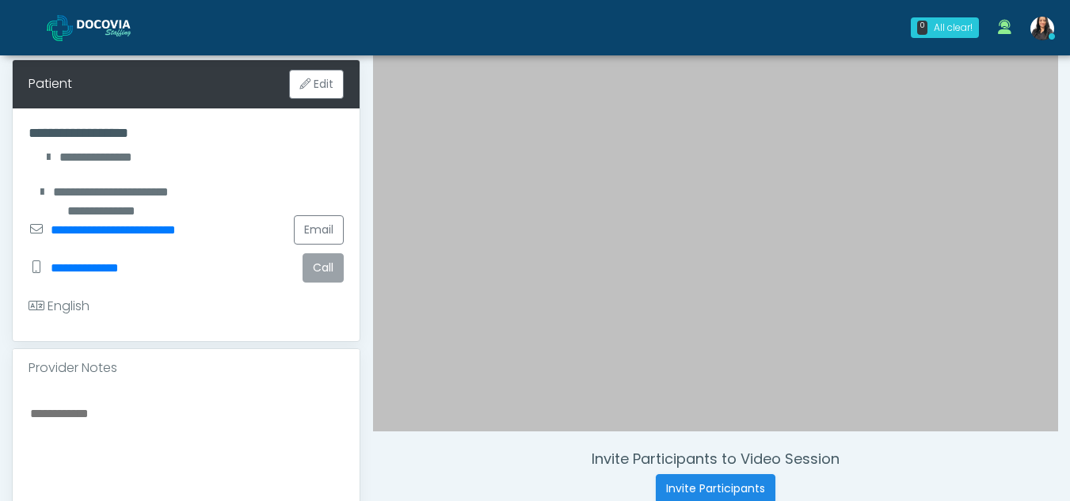
click at [318, 264] on button "Call" at bounding box center [323, 267] width 41 height 29
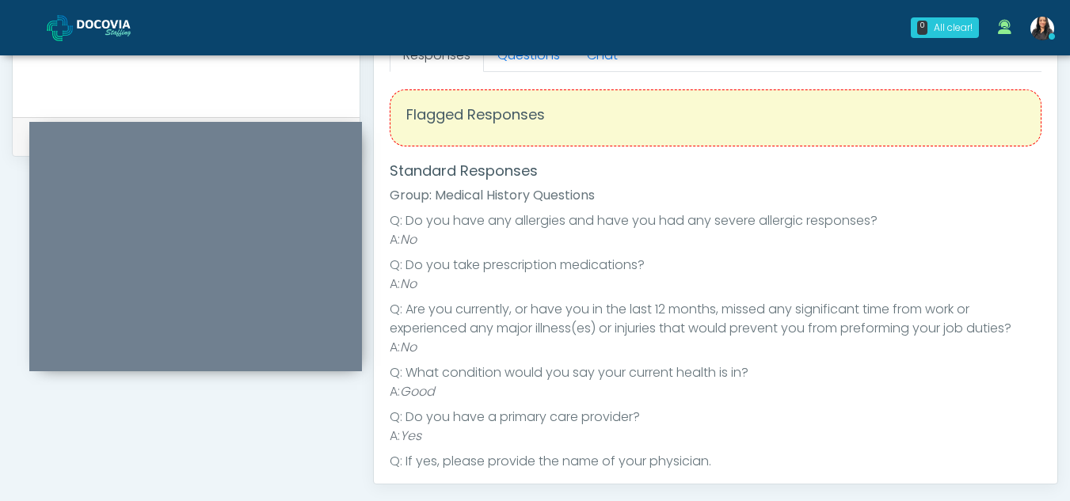
scroll to position [0, 0]
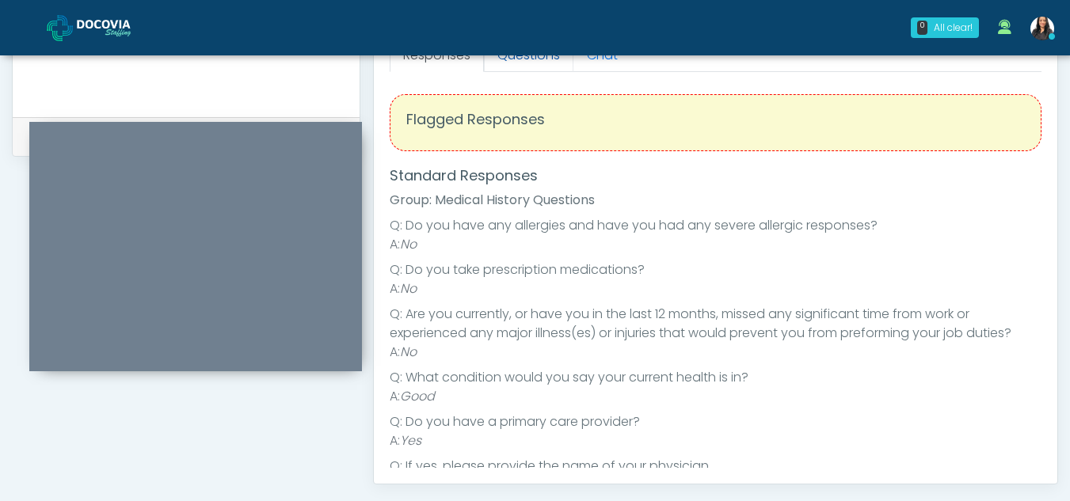
click at [542, 61] on link "Questions" at bounding box center [528, 55] width 89 height 33
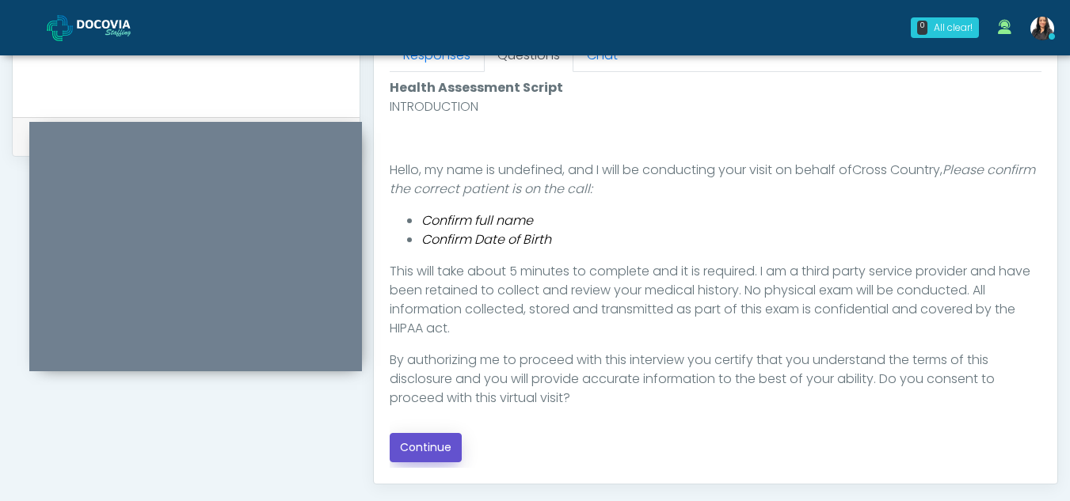
click at [423, 433] on button "Continue" at bounding box center [426, 447] width 72 height 29
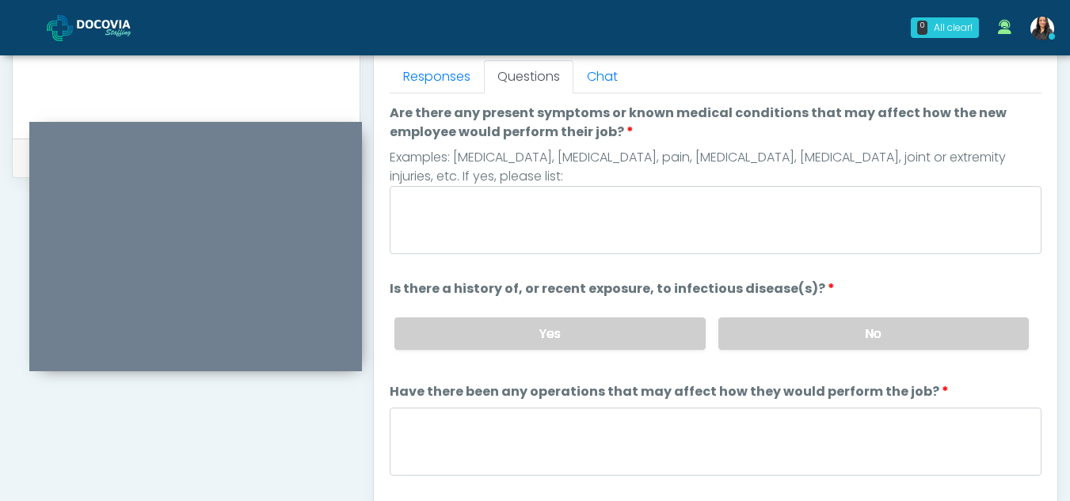
scroll to position [694, 0]
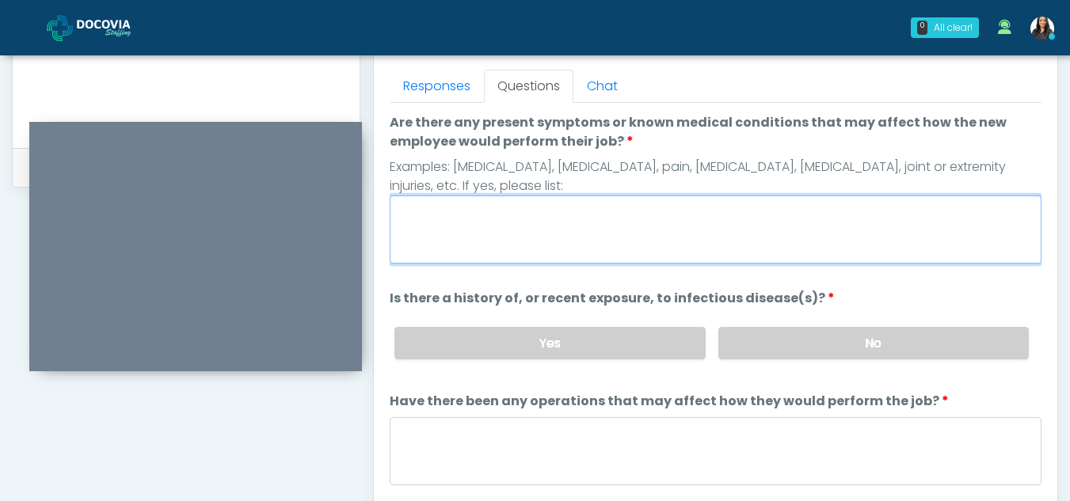
click at [456, 230] on textarea "Are there any present symptoms or known medical conditions that may affect how …" at bounding box center [716, 230] width 652 height 68
type textarea "**"
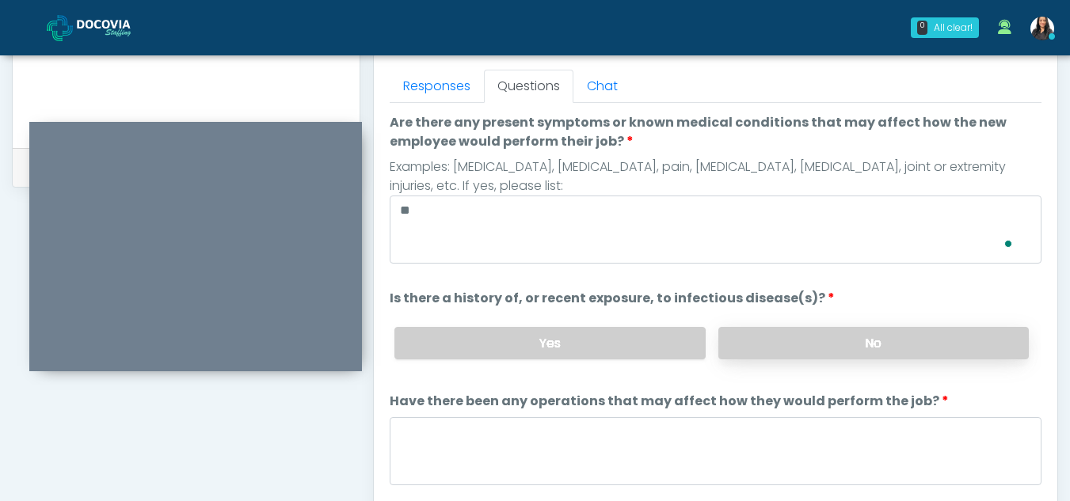
click at [825, 353] on label "No" at bounding box center [873, 343] width 310 height 32
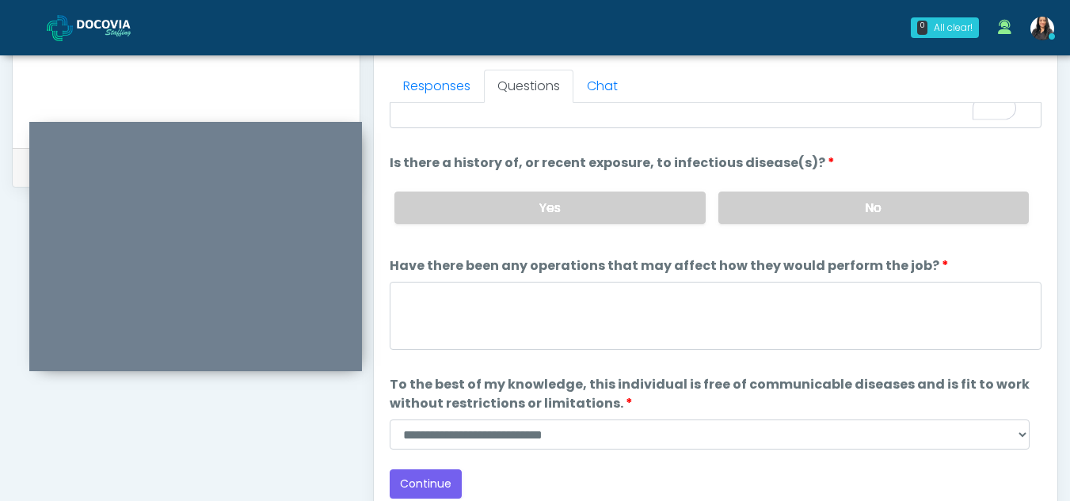
scroll to position [135, 0]
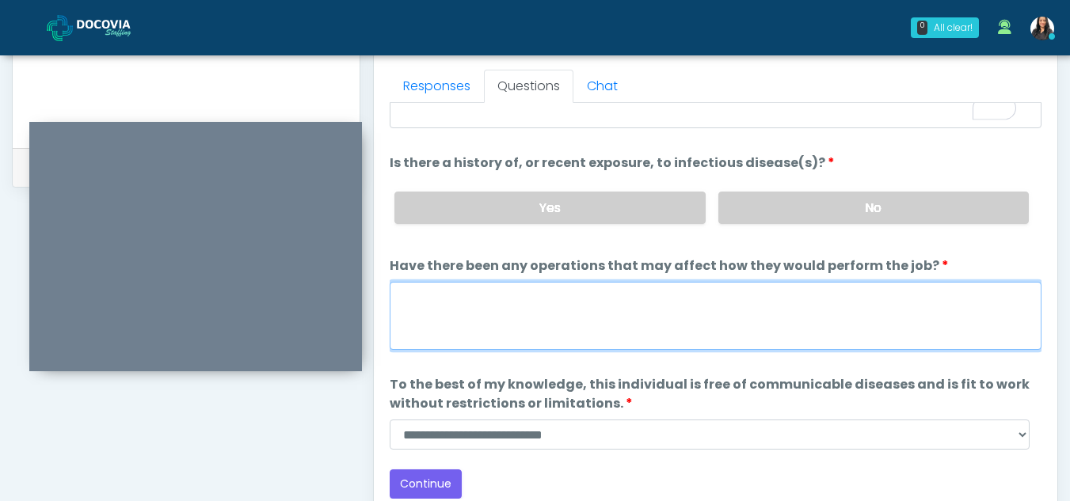
click at [442, 308] on textarea "Have there been any operations that may affect how they would perform the job?" at bounding box center [716, 316] width 652 height 68
type textarea "**"
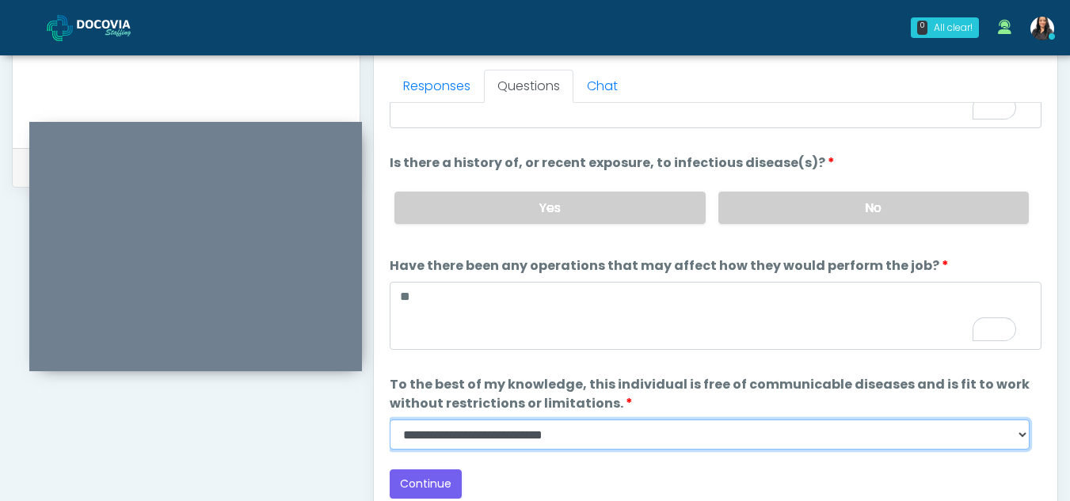
click at [1010, 434] on select "**********" at bounding box center [710, 435] width 640 height 30
select select "******"
click at [390, 420] on select "**********" at bounding box center [710, 435] width 640 height 30
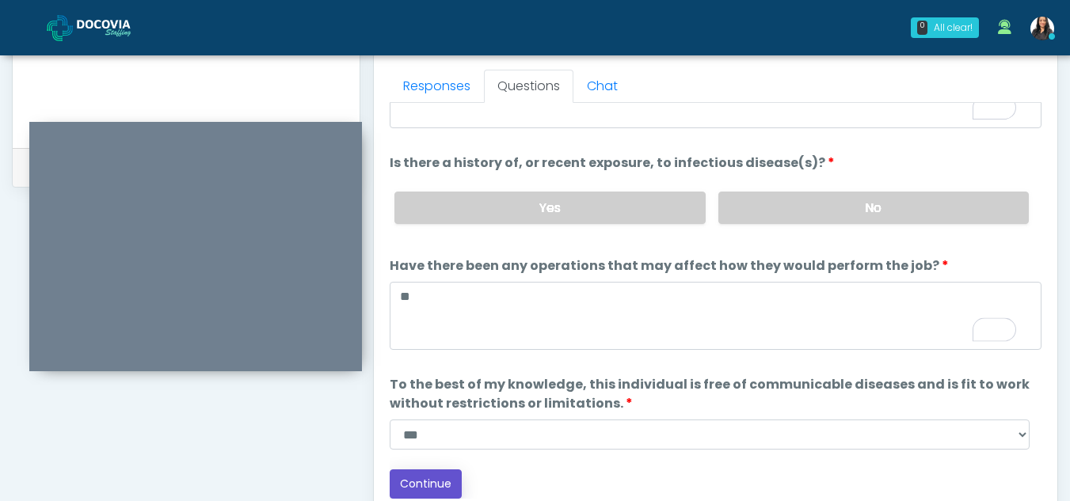
click at [416, 483] on button "Continue" at bounding box center [426, 484] width 72 height 29
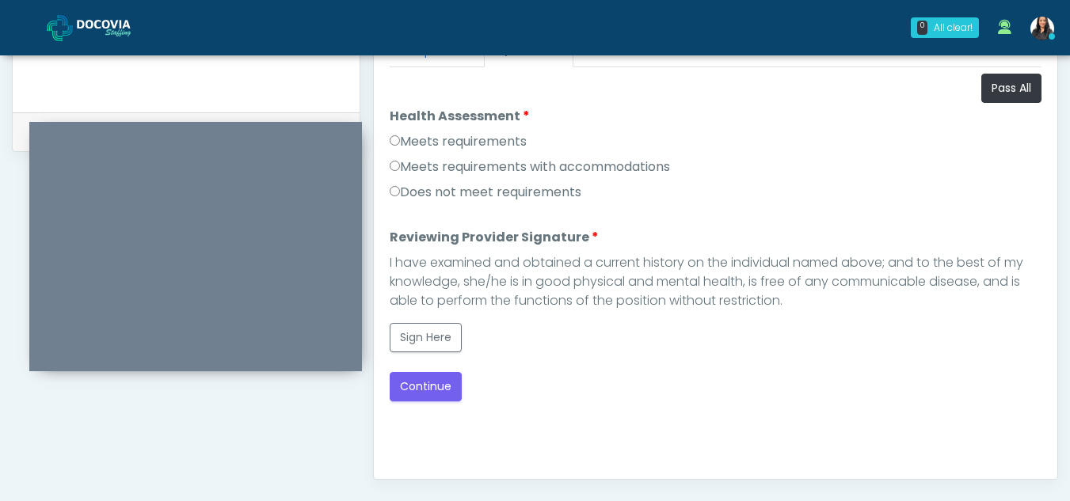
scroll to position [725, 0]
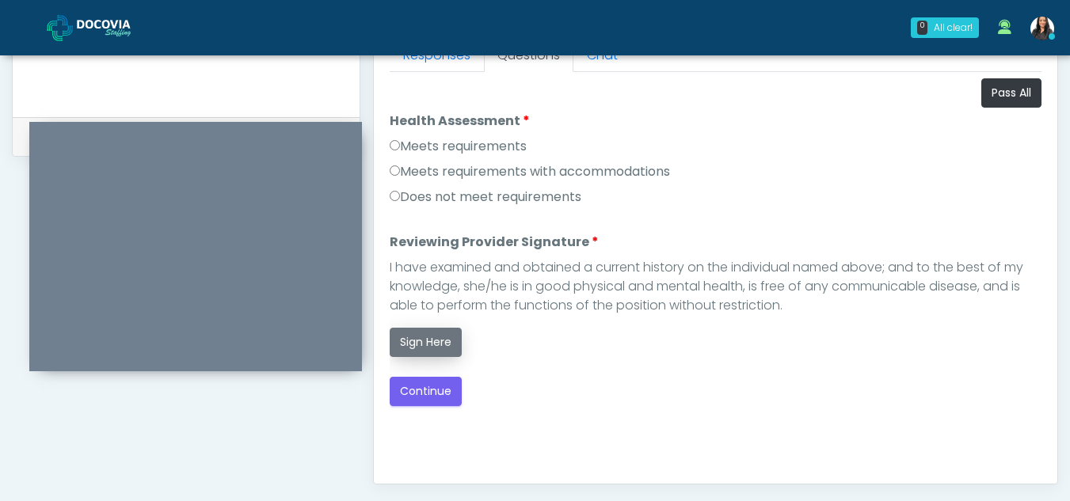
click at [407, 350] on button "Sign Here" at bounding box center [426, 342] width 72 height 29
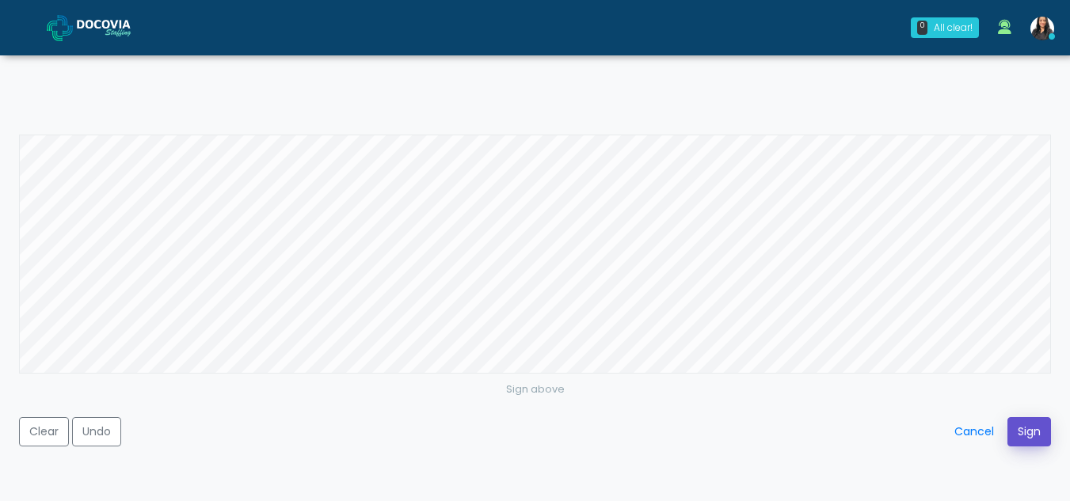
click at [1026, 435] on button "Sign" at bounding box center [1029, 431] width 44 height 29
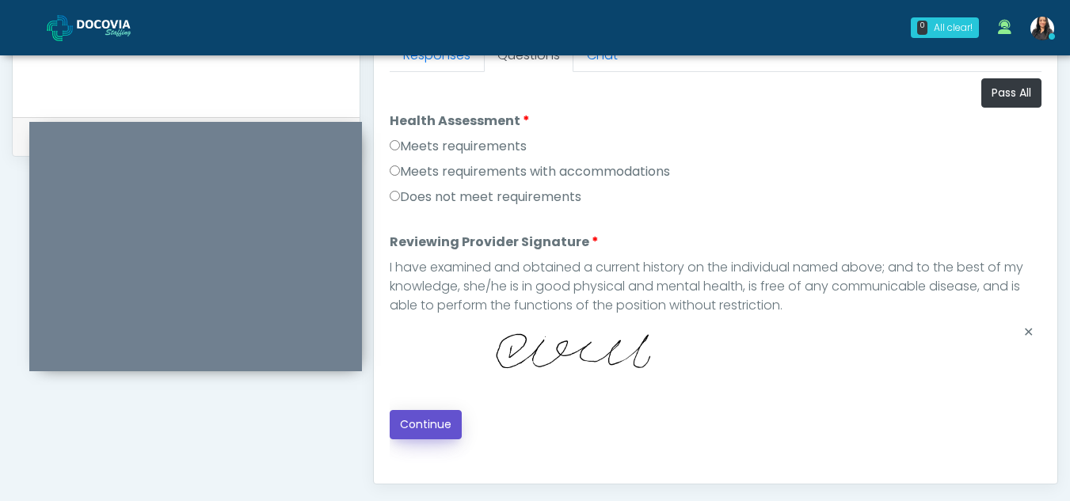
click at [403, 428] on button "Continue" at bounding box center [426, 424] width 72 height 29
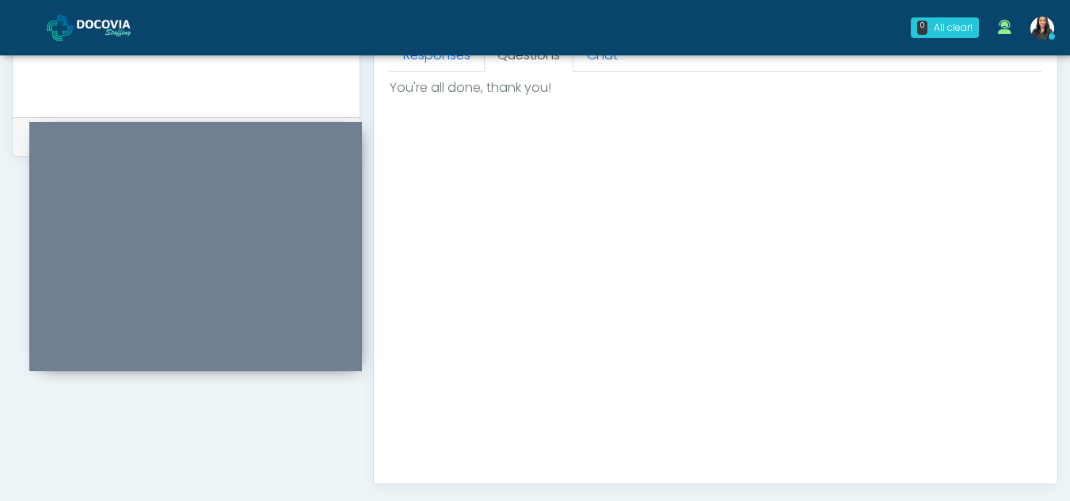
scroll to position [949, 0]
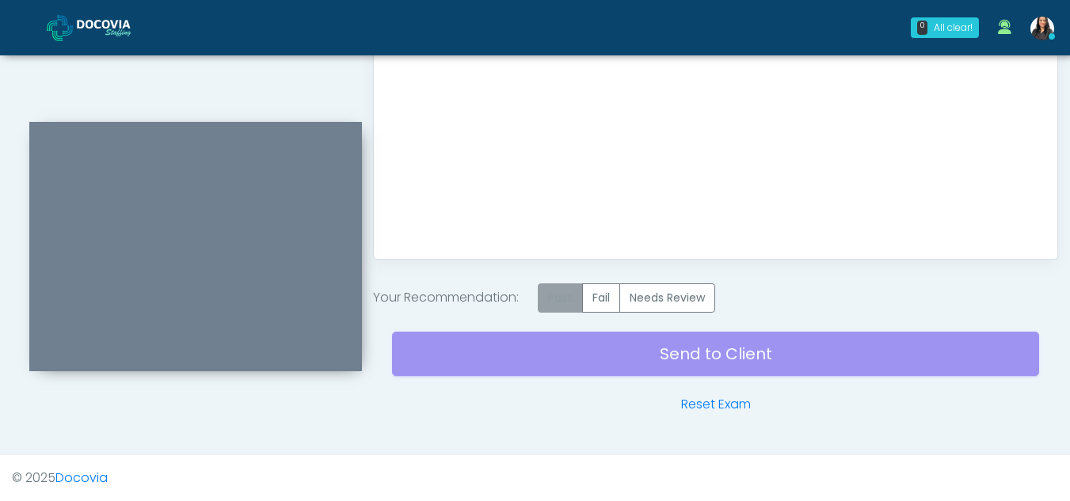
click at [569, 299] on label "Pass" at bounding box center [560, 297] width 45 height 29
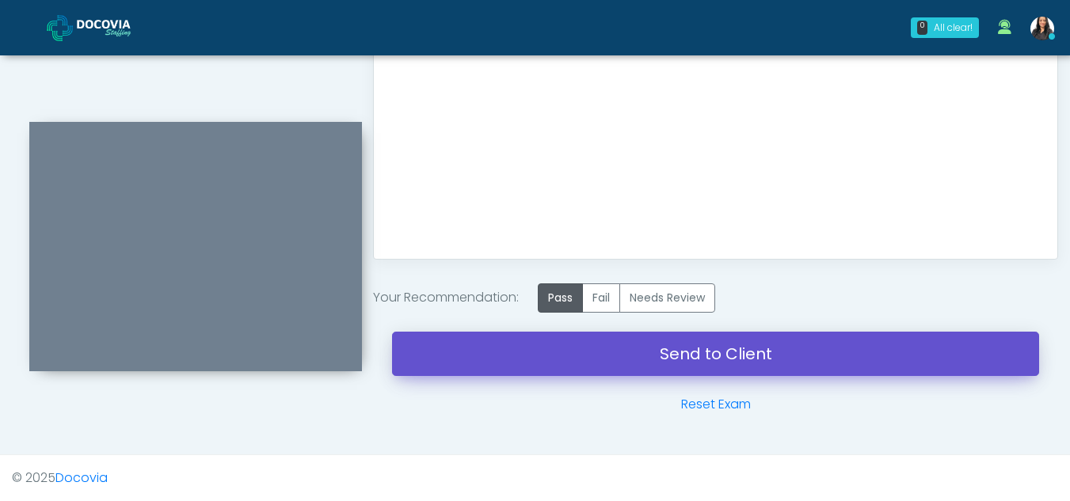
click at [700, 348] on link "Send to Client" at bounding box center [715, 354] width 647 height 44
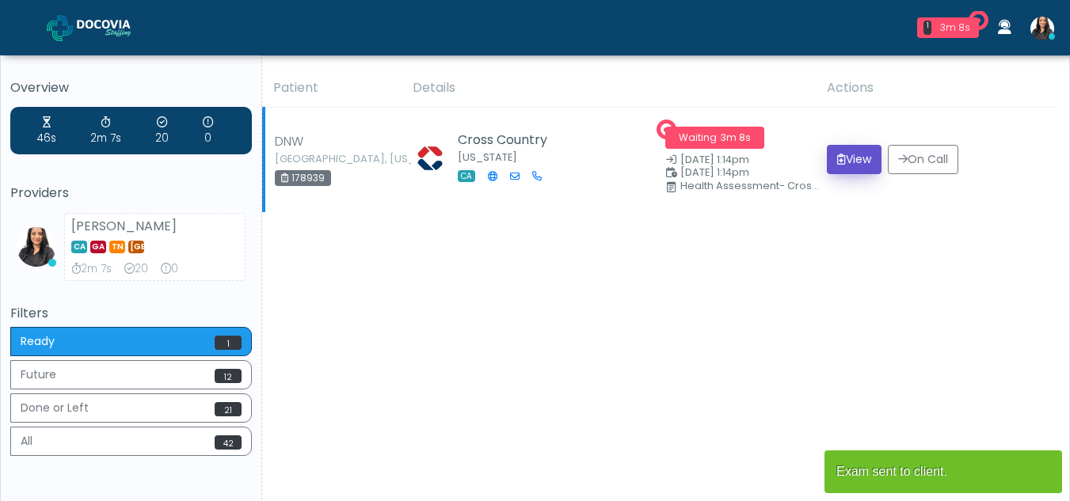
click at [850, 160] on button "View" at bounding box center [854, 159] width 55 height 29
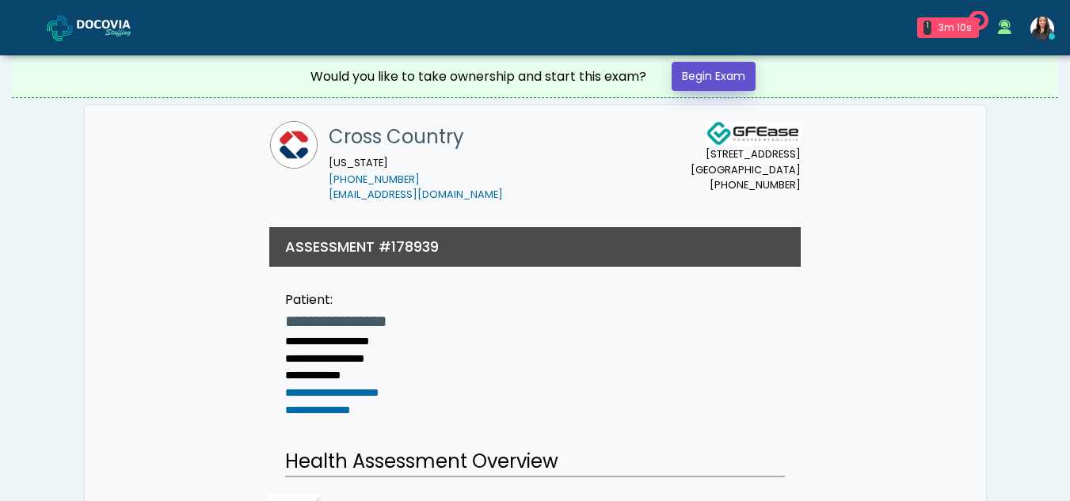
click at [708, 75] on link "Begin Exam" at bounding box center [714, 76] width 84 height 29
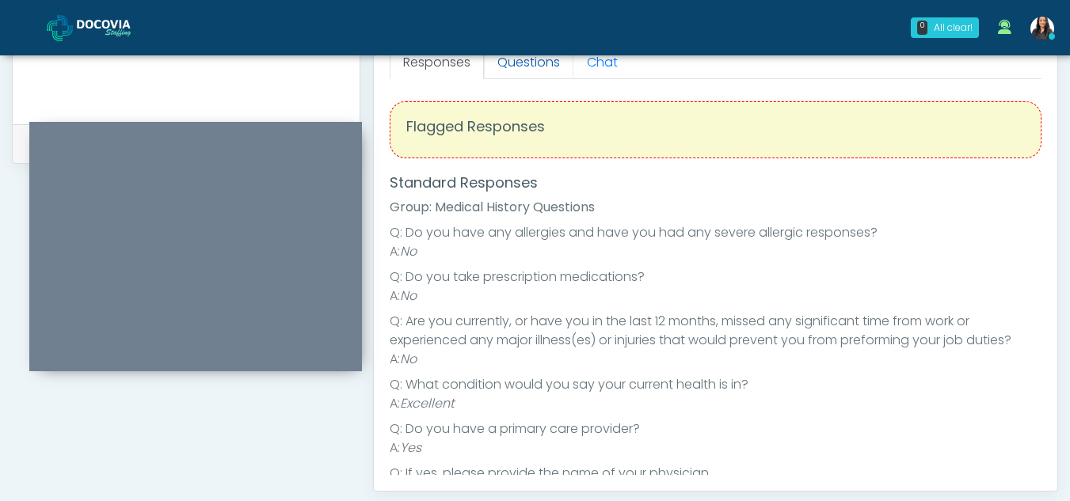
click at [532, 70] on link "Questions" at bounding box center [528, 62] width 89 height 33
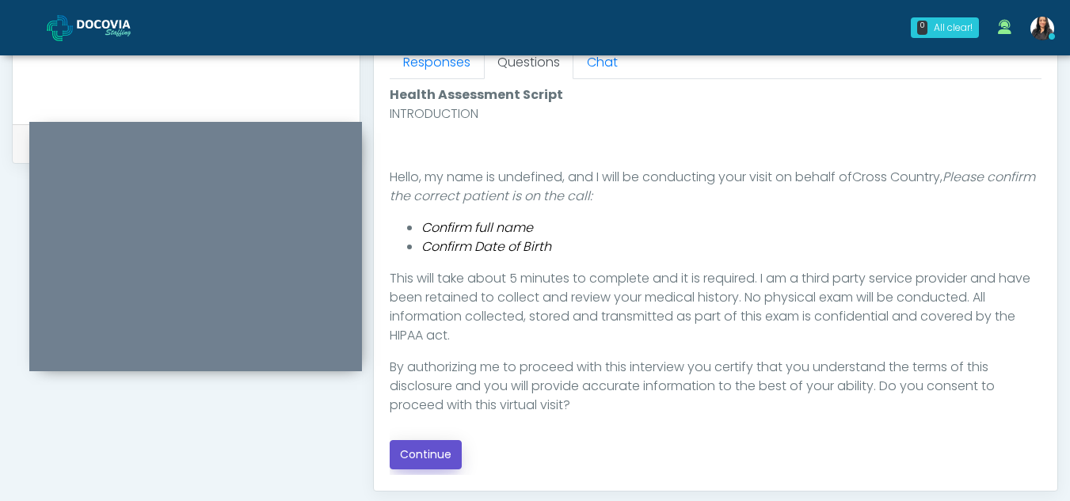
click at [427, 463] on button "Continue" at bounding box center [426, 454] width 72 height 29
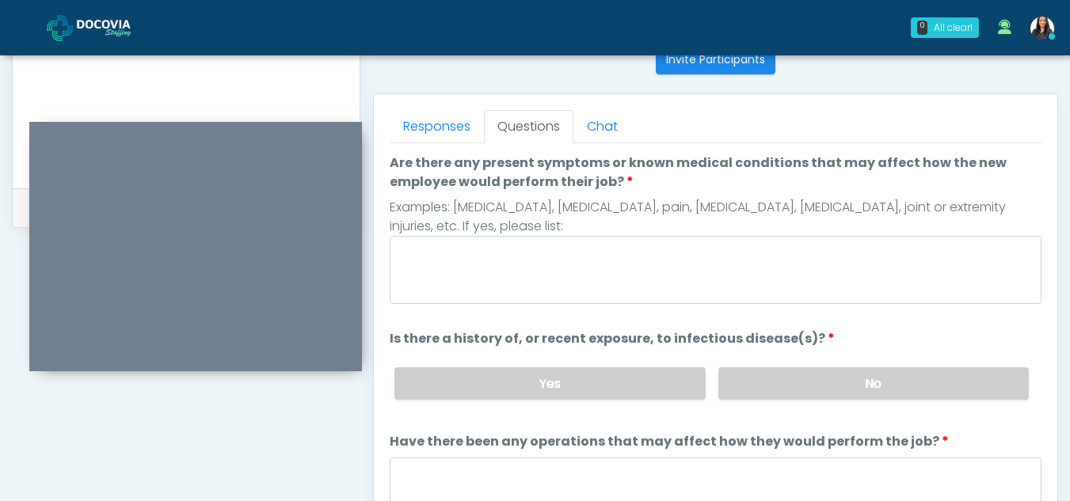
scroll to position [644, 0]
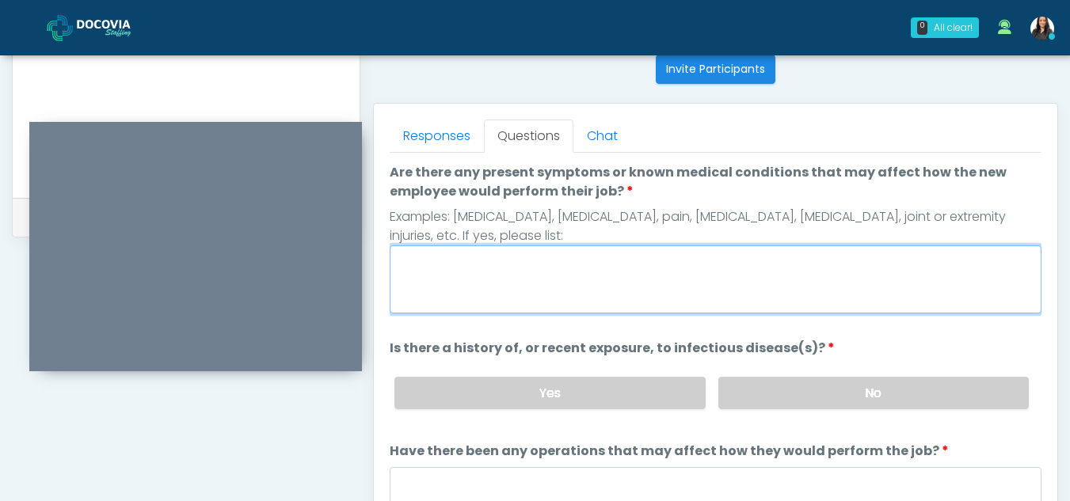
click at [436, 286] on textarea "Are there any present symptoms or known medical conditions that may affect how …" at bounding box center [716, 279] width 652 height 68
type textarea "**"
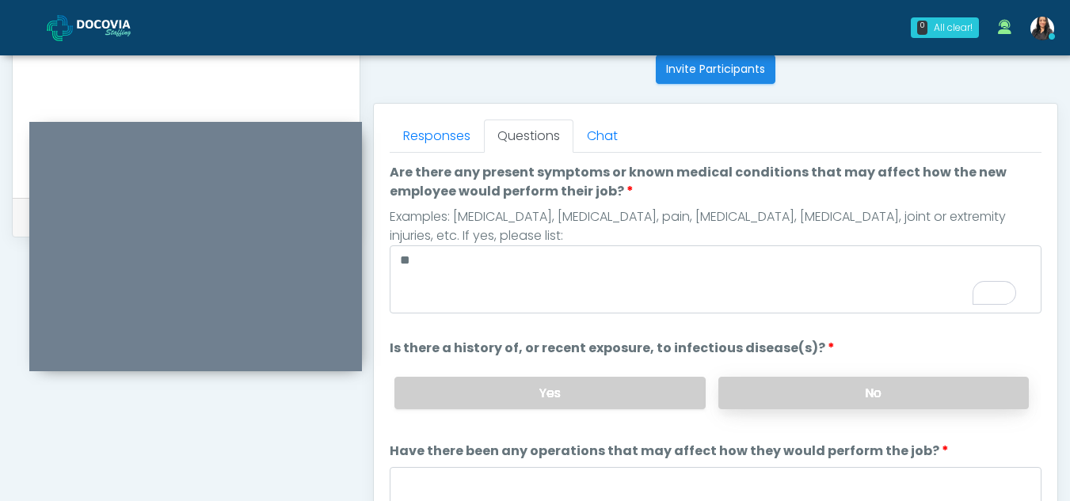
click at [832, 395] on label "No" at bounding box center [873, 393] width 310 height 32
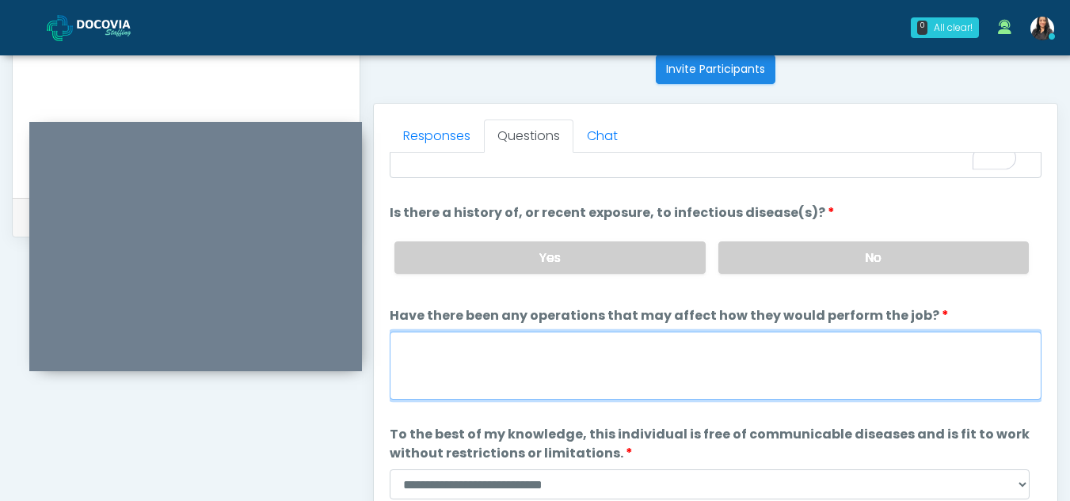
click at [436, 362] on textarea "Have there been any operations that may affect how they would perform the job?" at bounding box center [716, 366] width 652 height 68
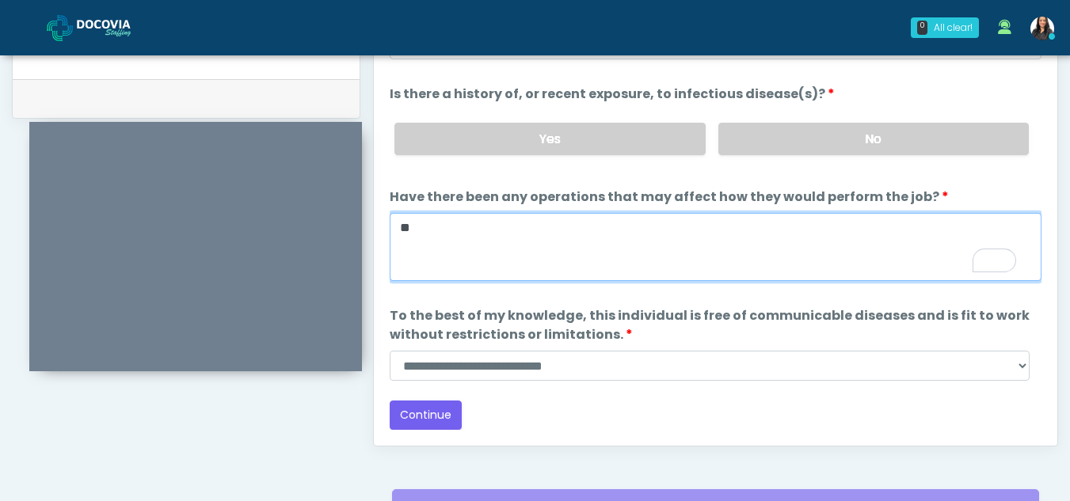
scroll to position [765, 0]
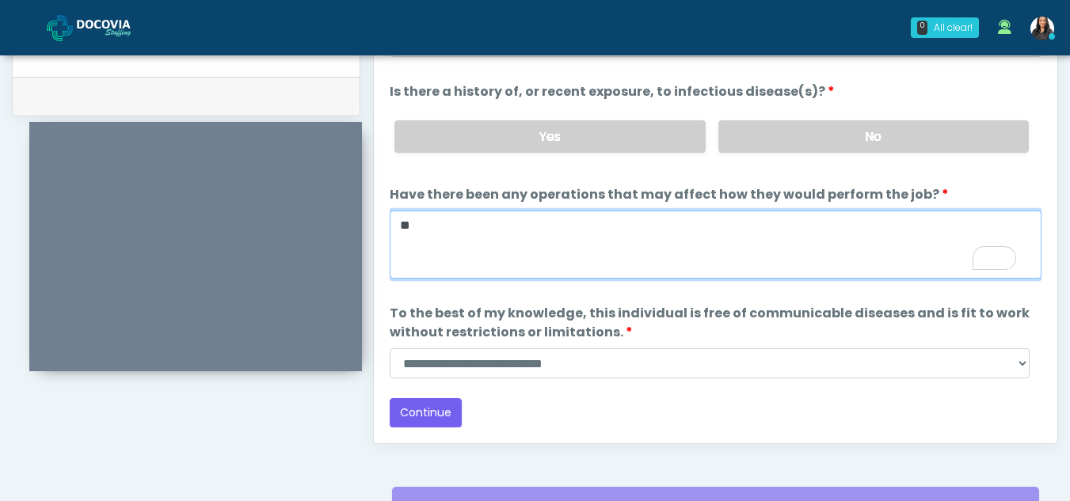
type textarea "**"
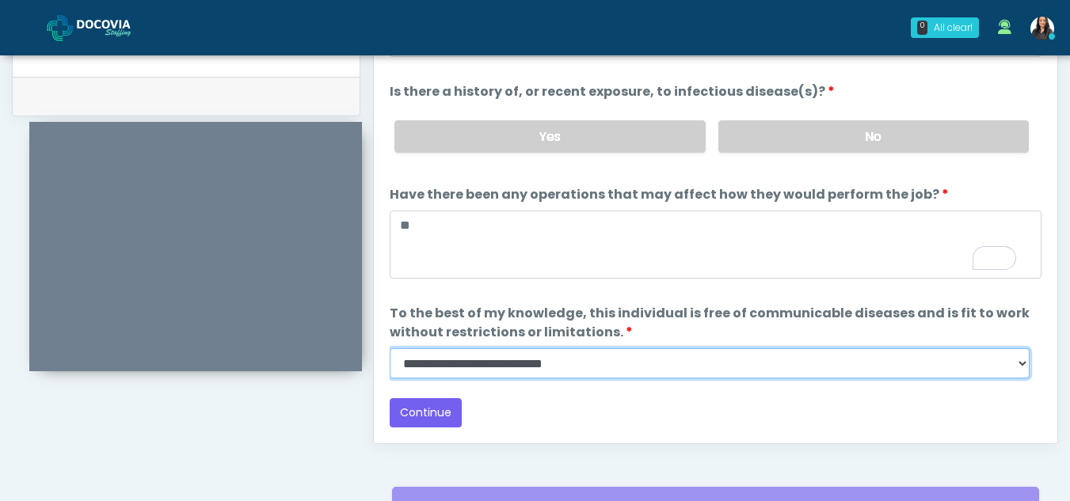
click at [1022, 363] on select "**********" at bounding box center [710, 363] width 640 height 30
select select "******"
click at [390, 348] on select "**********" at bounding box center [710, 363] width 640 height 30
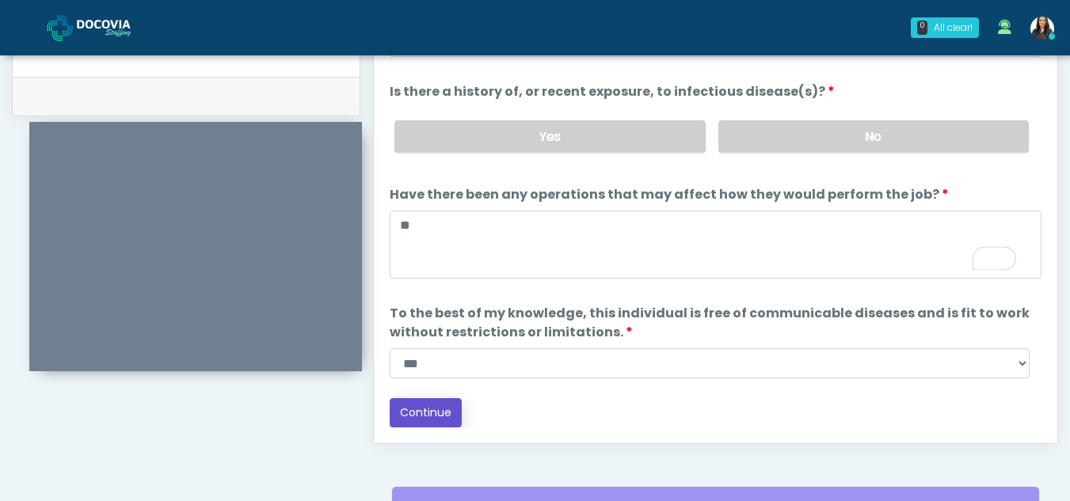
click at [417, 409] on button "Continue" at bounding box center [426, 412] width 72 height 29
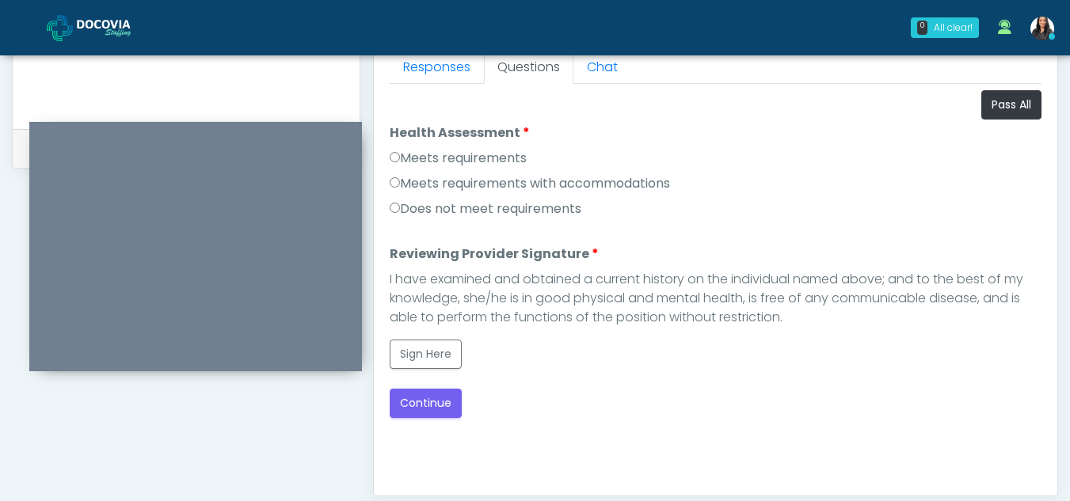
scroll to position [691, 0]
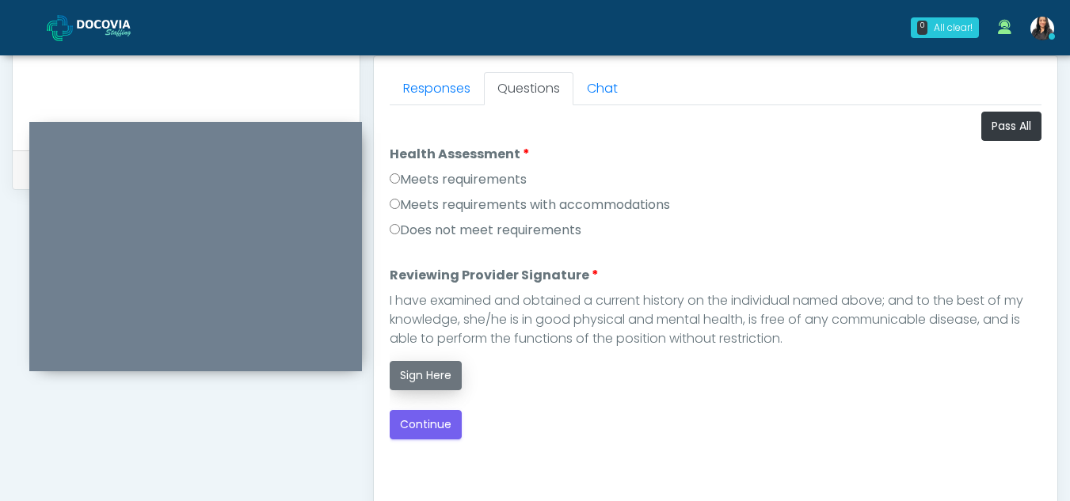
click at [421, 381] on button "Sign Here" at bounding box center [426, 375] width 72 height 29
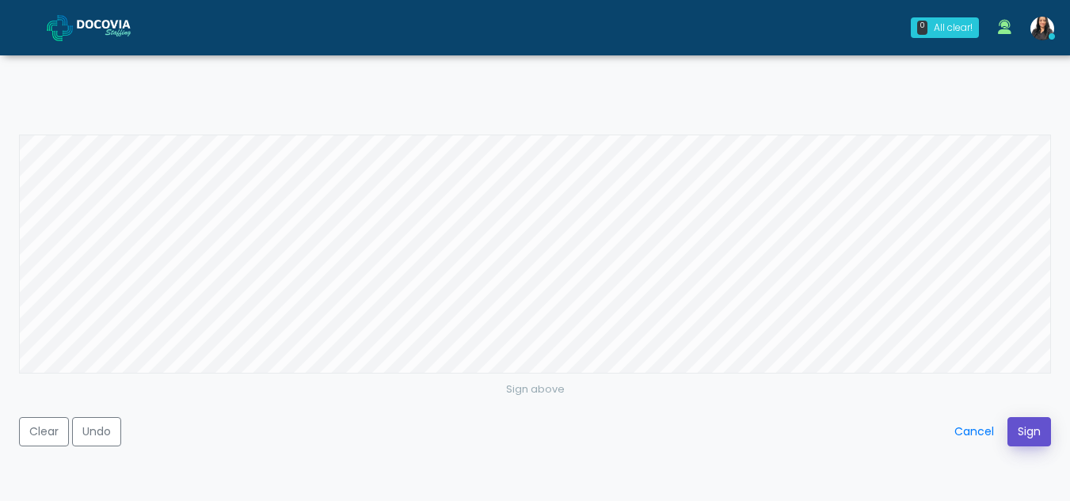
click at [1019, 428] on button "Sign" at bounding box center [1029, 431] width 44 height 29
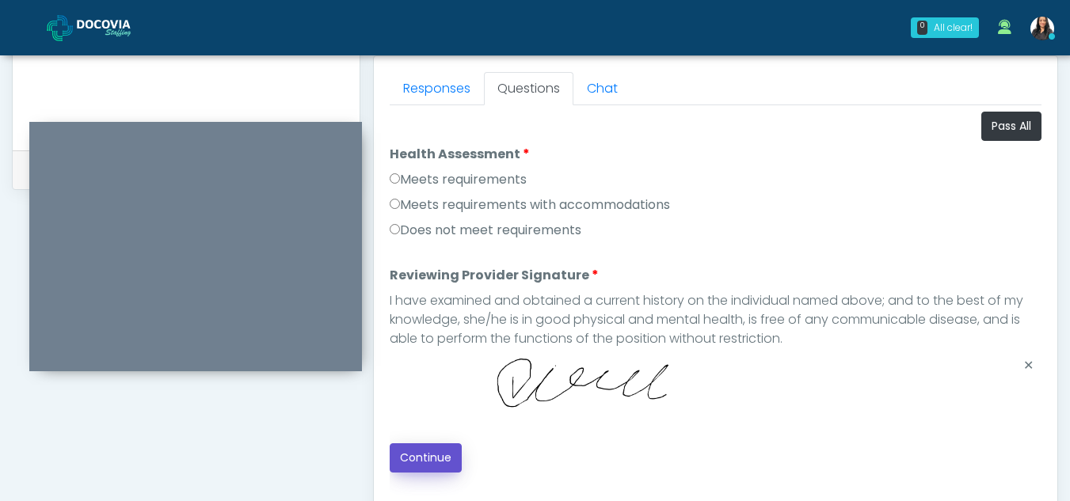
click at [424, 455] on button "Continue" at bounding box center [426, 457] width 72 height 29
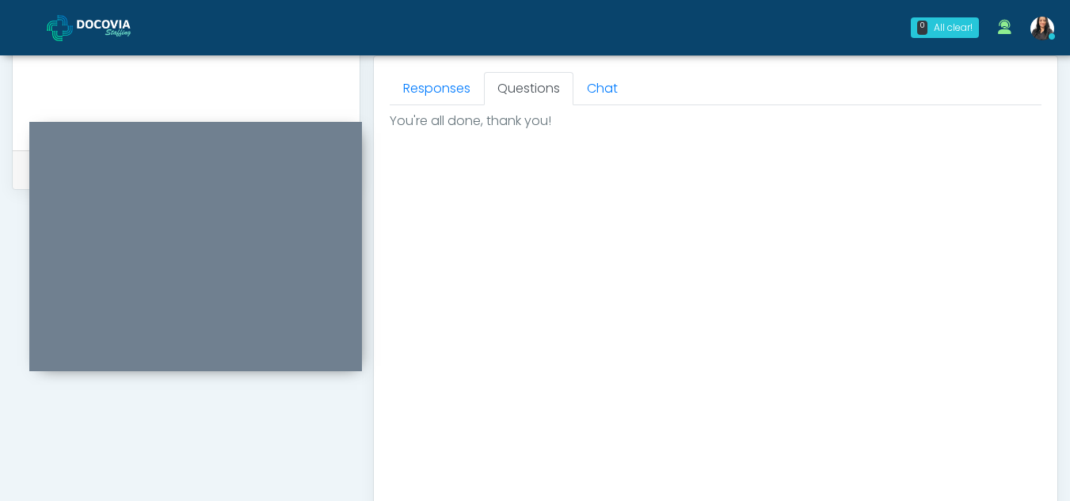
scroll to position [949, 0]
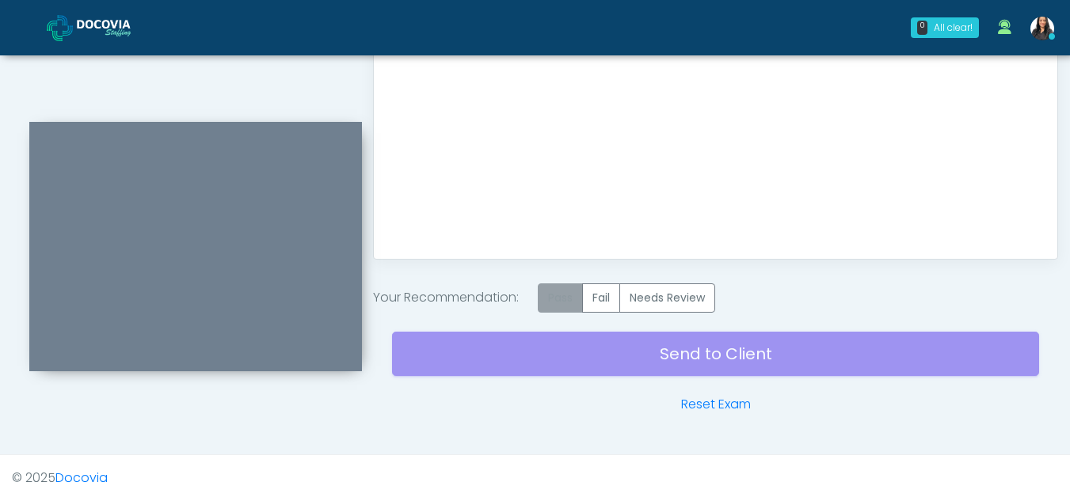
click at [568, 297] on label "Pass" at bounding box center [560, 297] width 45 height 29
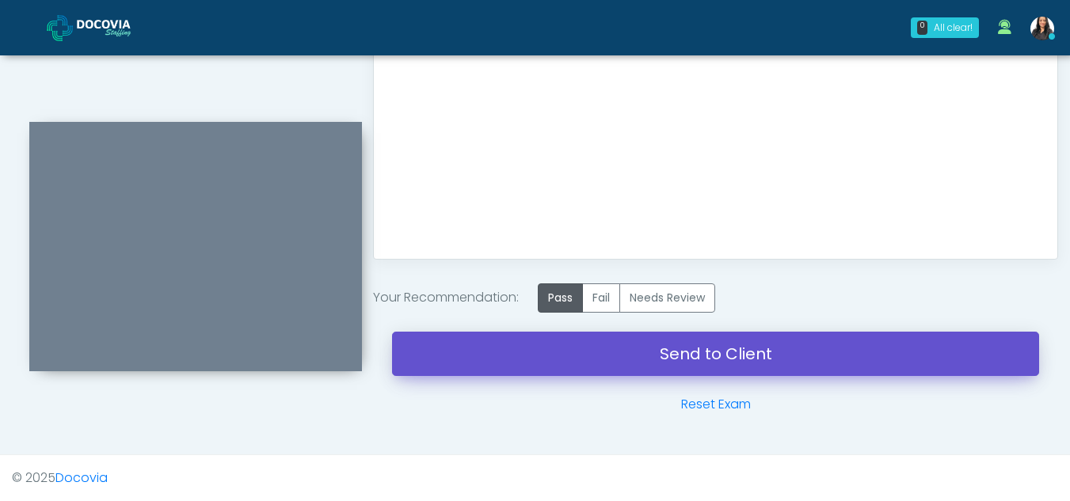
click at [683, 353] on link "Send to Client" at bounding box center [715, 354] width 647 height 44
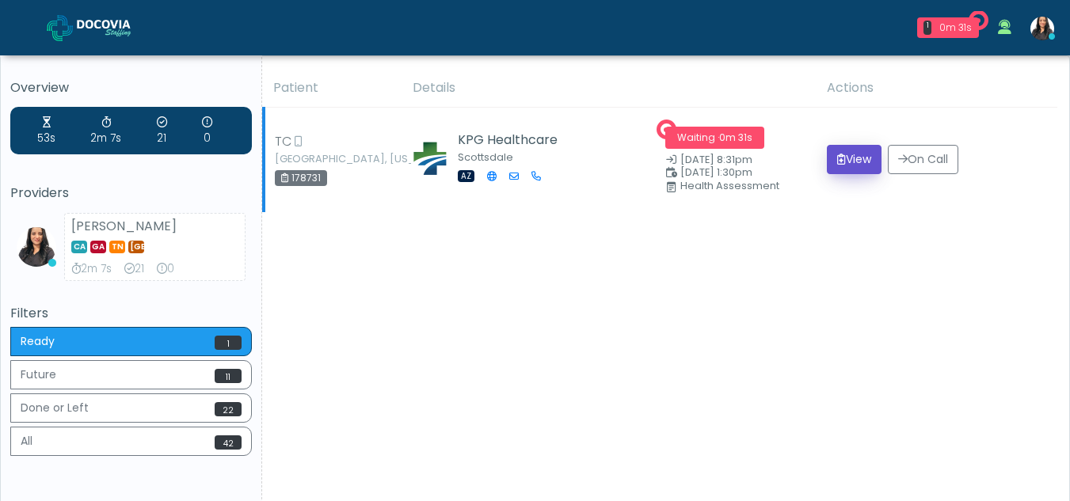
click at [843, 152] on button "View" at bounding box center [854, 159] width 55 height 29
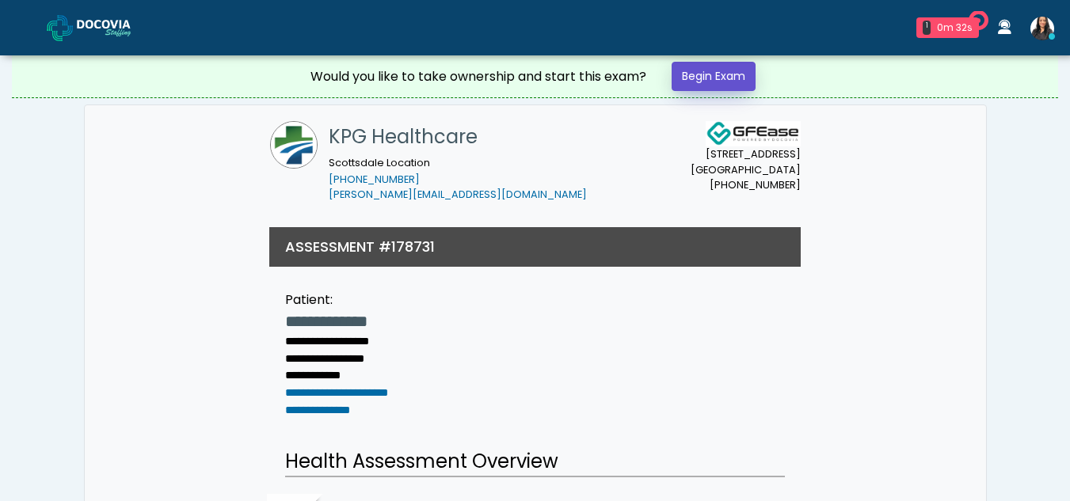
click at [691, 67] on link "Begin Exam" at bounding box center [714, 76] width 84 height 29
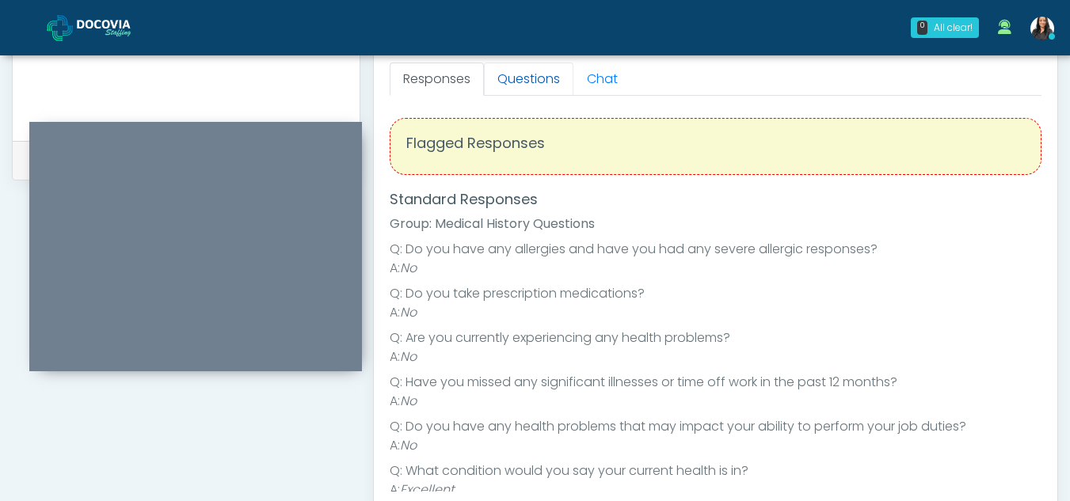
click at [515, 82] on link "Questions" at bounding box center [528, 79] width 89 height 33
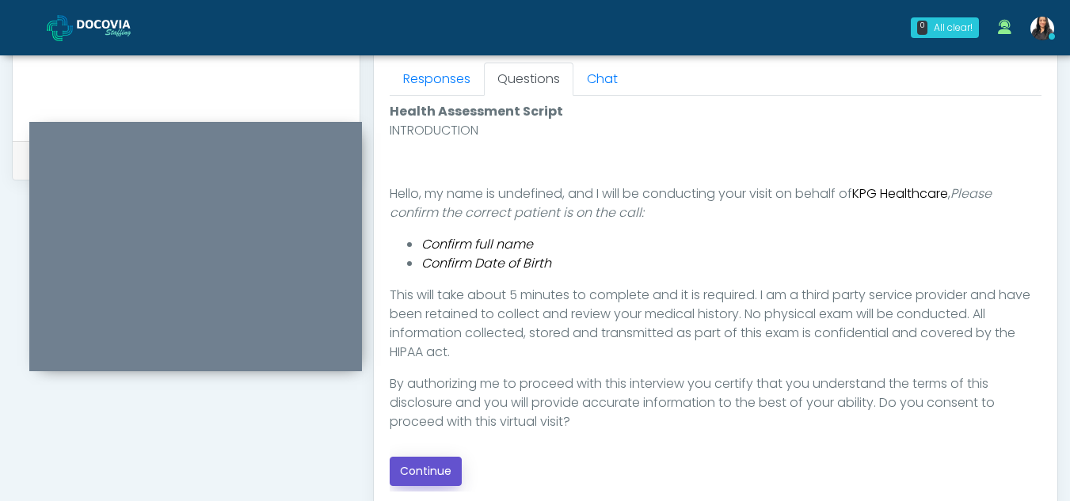
click at [411, 461] on button "Continue" at bounding box center [426, 471] width 72 height 29
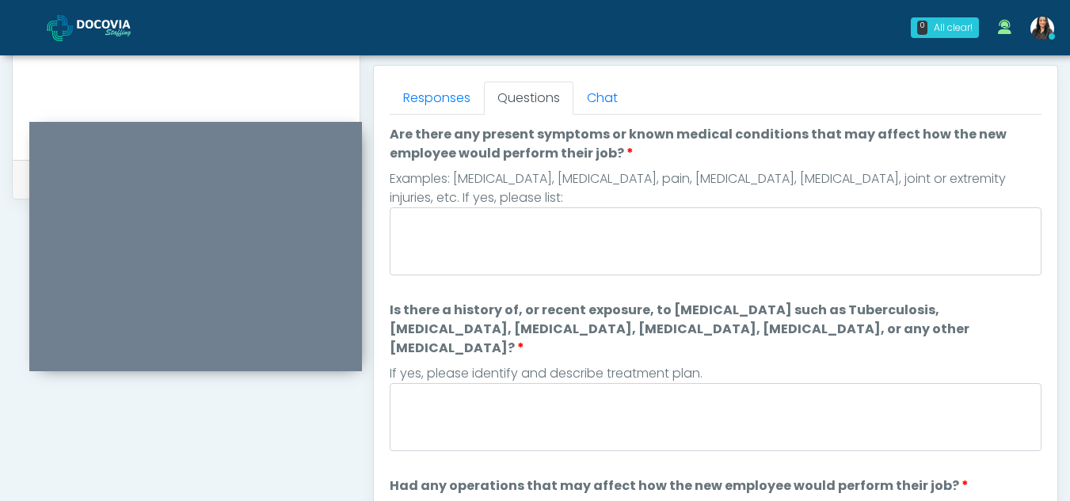
scroll to position [658, 0]
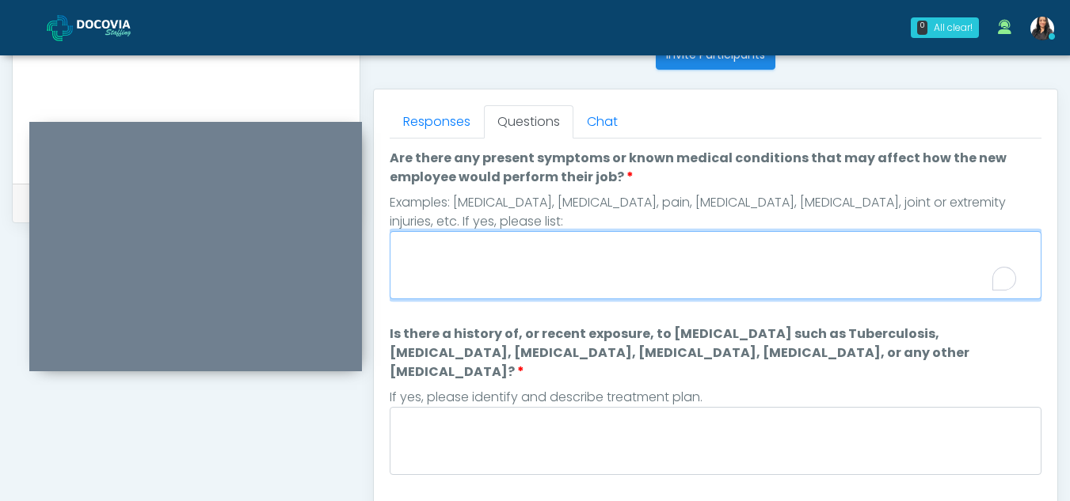
click at [480, 242] on textarea "Are there any present symptoms or known medical conditions that may affect how …" at bounding box center [716, 265] width 652 height 68
type textarea "**"
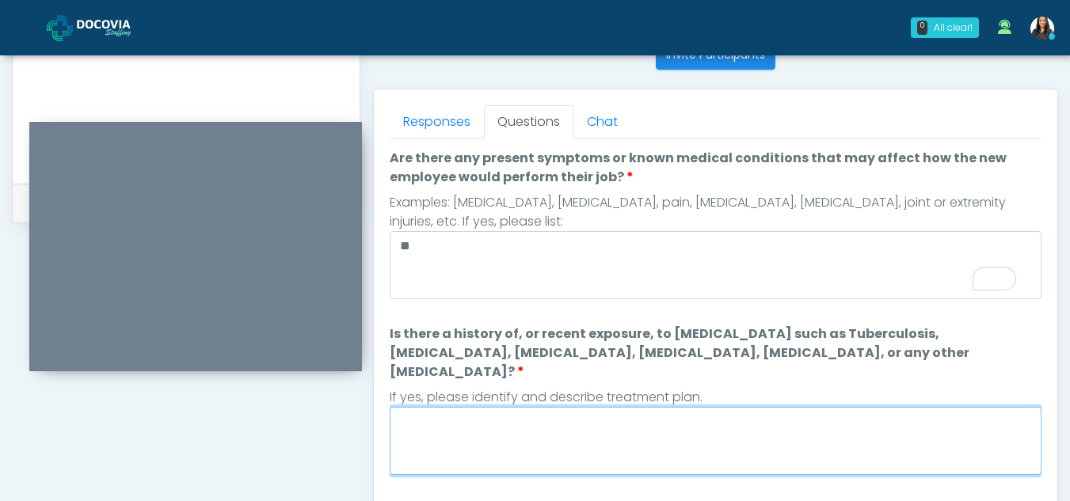
click at [479, 420] on textarea "Is there a history of, or recent exposure, to [MEDICAL_DATA] such as Tuberculos…" at bounding box center [716, 441] width 652 height 68
